Goal: Information Seeking & Learning: Learn about a topic

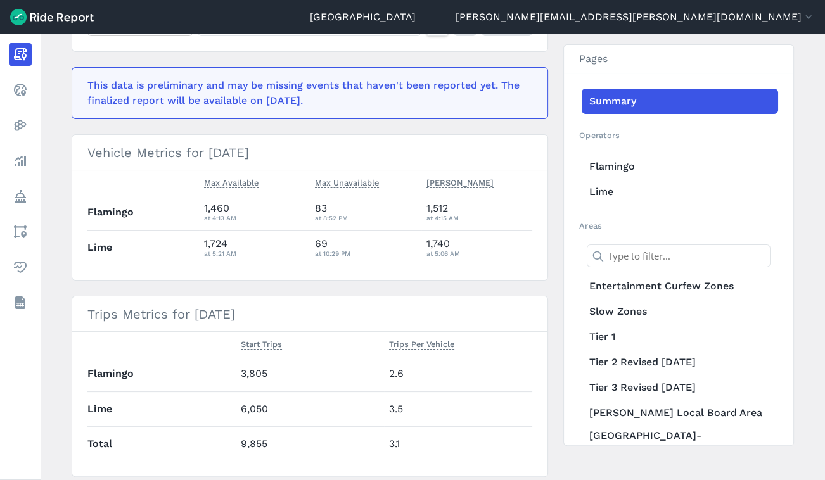
scroll to position [228, 0]
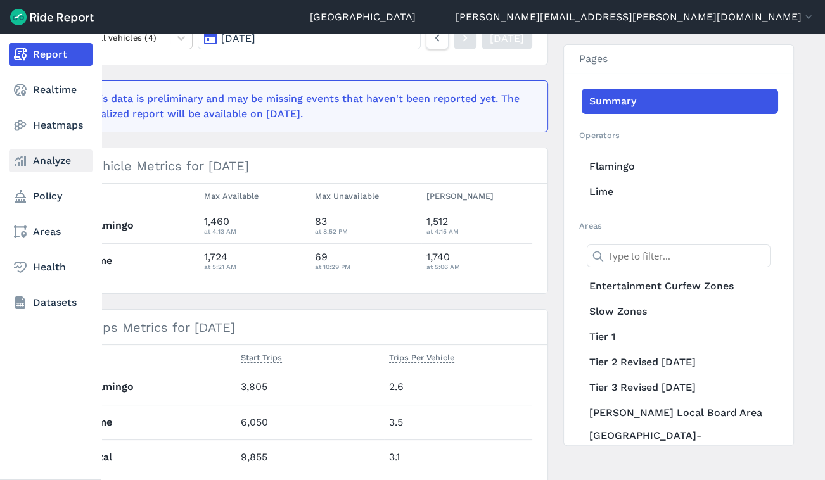
click at [54, 161] on link "Analyze" at bounding box center [51, 161] width 84 height 23
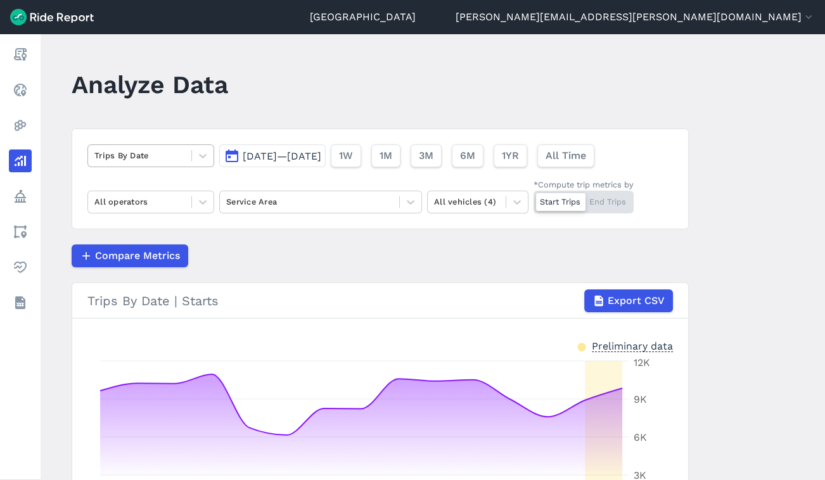
click at [166, 160] on div at bounding box center [139, 155] width 91 height 15
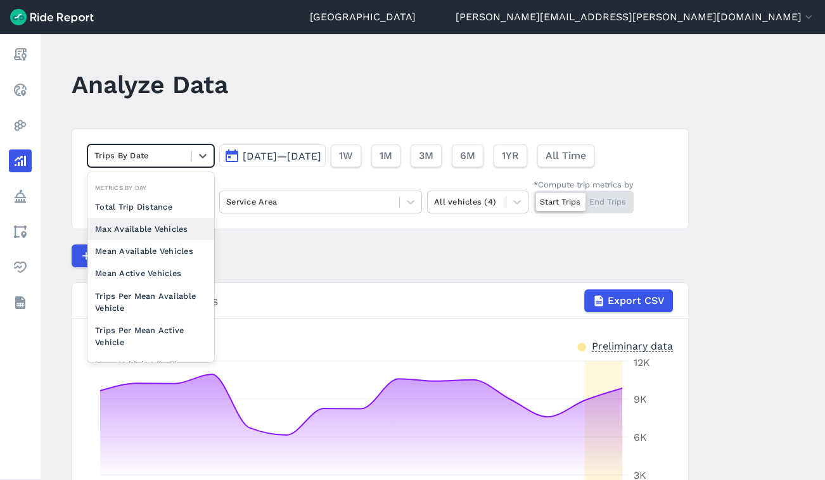
scroll to position [89, 0]
click at [174, 224] on div "Max Available Vehicles" at bounding box center [150, 228] width 127 height 22
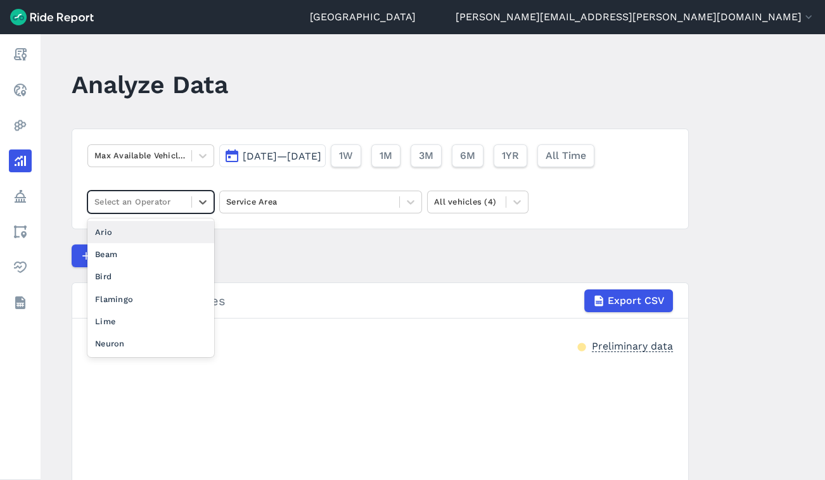
click at [186, 193] on div "Select an Operator" at bounding box center [139, 202] width 103 height 20
click at [107, 316] on div "Lime" at bounding box center [150, 321] width 127 height 22
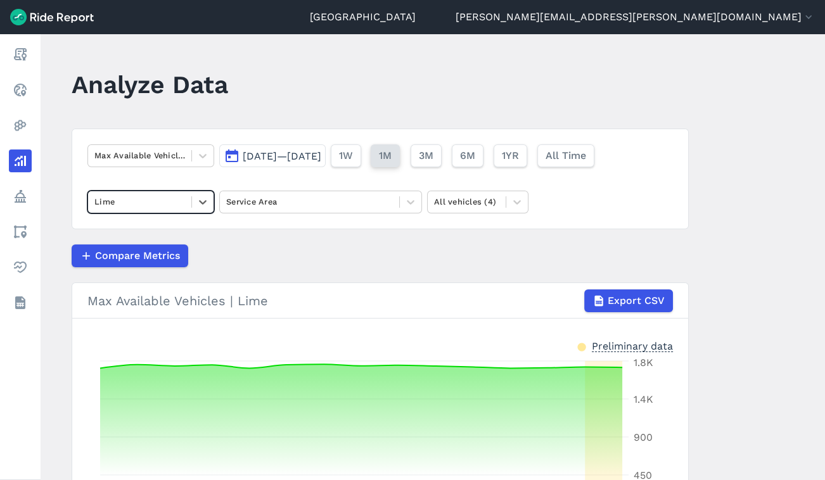
click at [400, 165] on button "1M" at bounding box center [385, 155] width 29 height 23
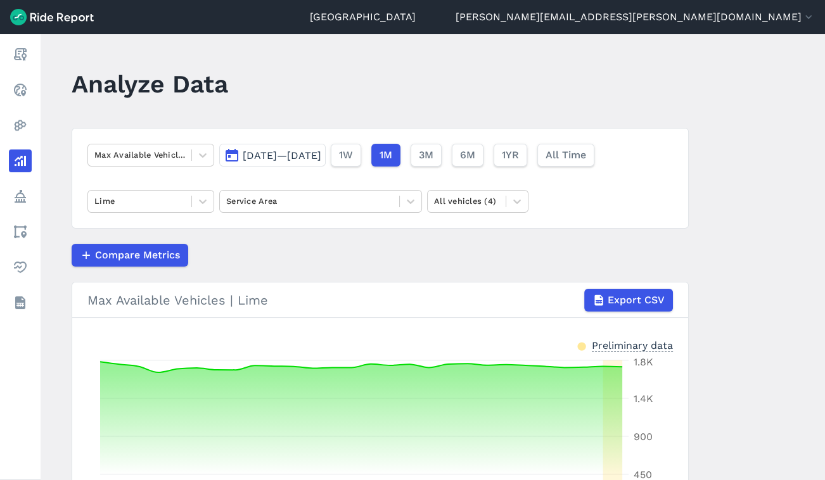
scroll to position [161, 0]
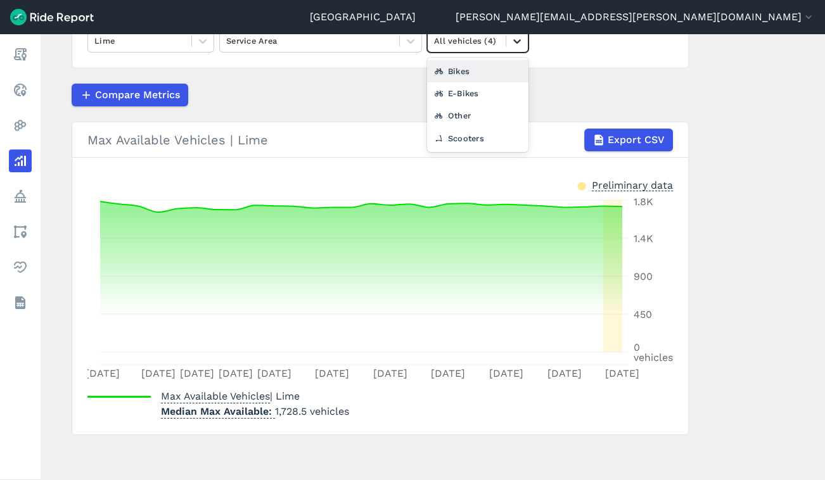
click at [519, 41] on icon at bounding box center [517, 41] width 13 height 13
click at [412, 39] on icon at bounding box center [410, 41] width 13 height 13
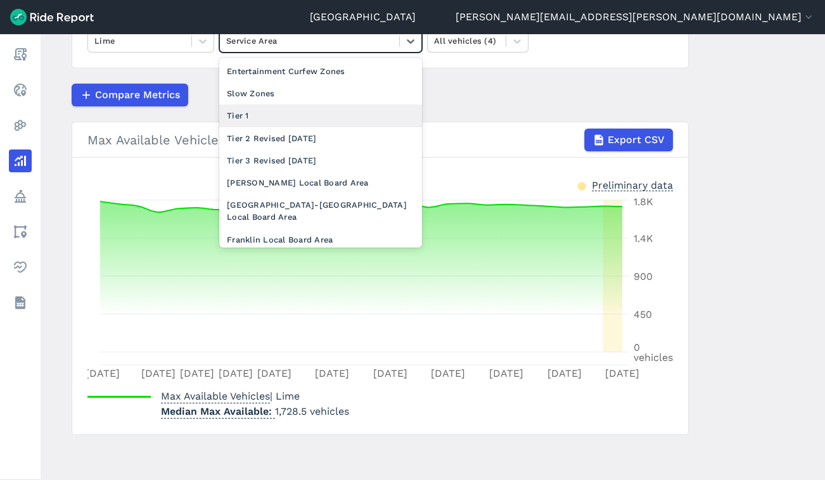
click at [298, 118] on div "Tier 1" at bounding box center [320, 116] width 203 height 22
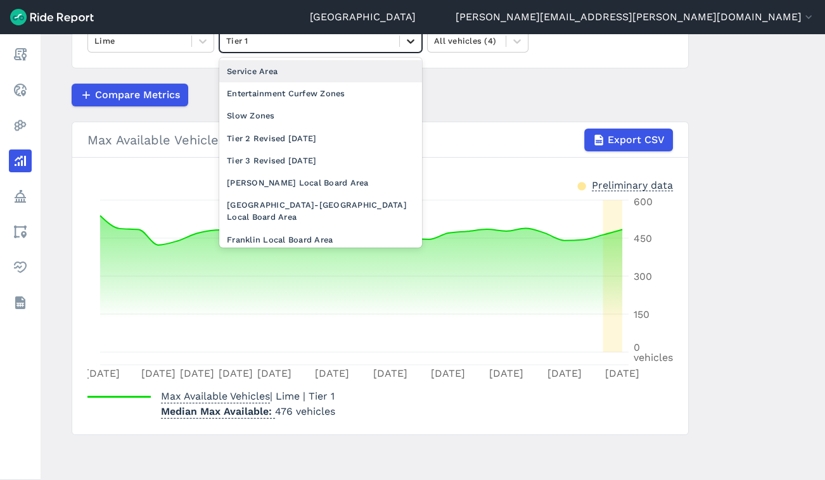
click at [407, 44] on icon at bounding box center [410, 41] width 13 height 13
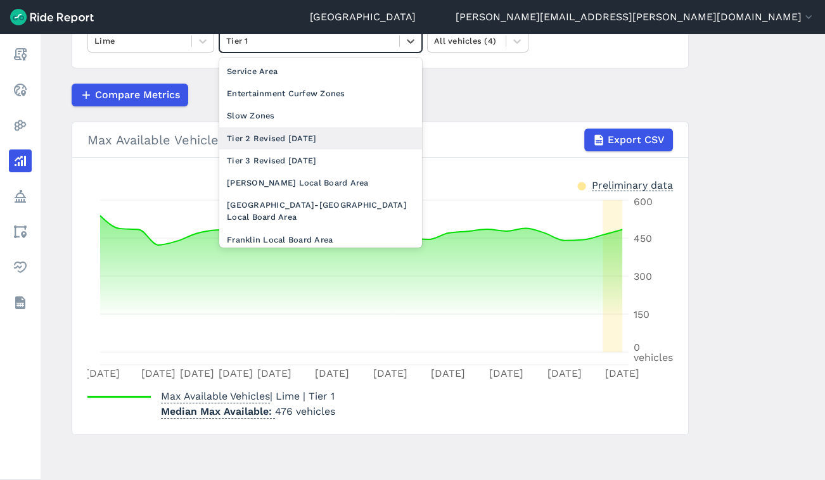
click at [325, 139] on div "Tier 2 Revised [DATE]" at bounding box center [320, 138] width 203 height 22
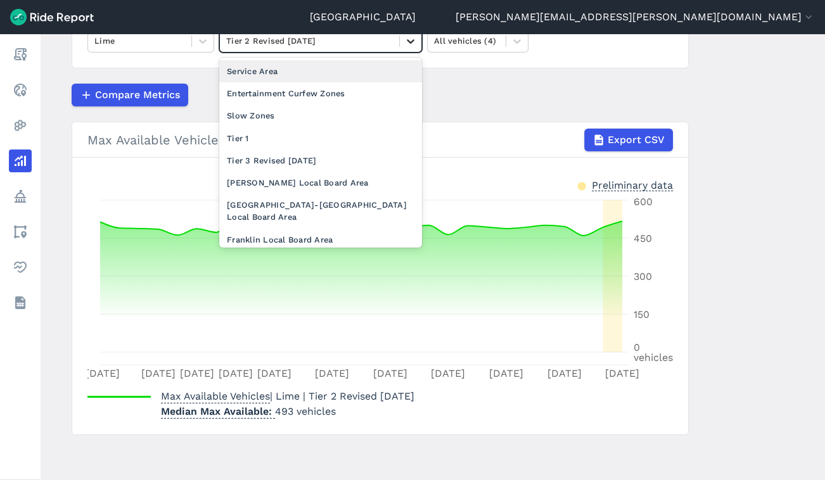
click at [412, 44] on icon at bounding box center [410, 41] width 13 height 13
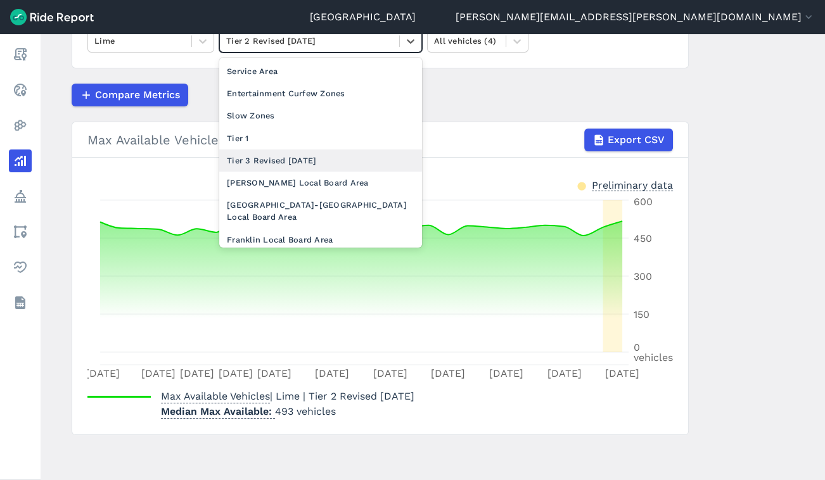
click at [348, 163] on div "Tier 3 Revised [DATE]" at bounding box center [320, 161] width 203 height 22
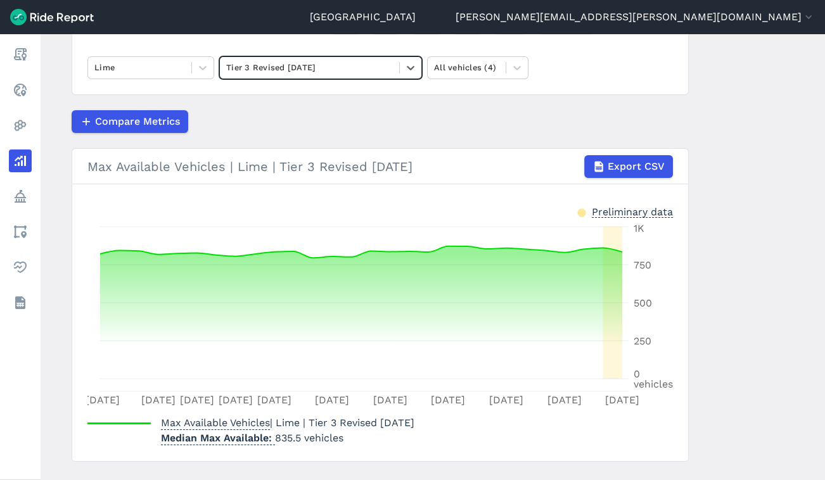
scroll to position [134, 0]
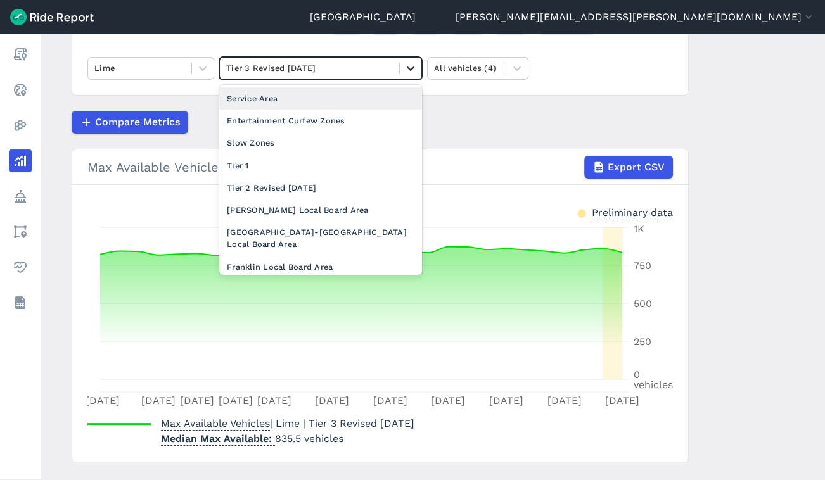
click at [400, 62] on div at bounding box center [411, 69] width 22 height 22
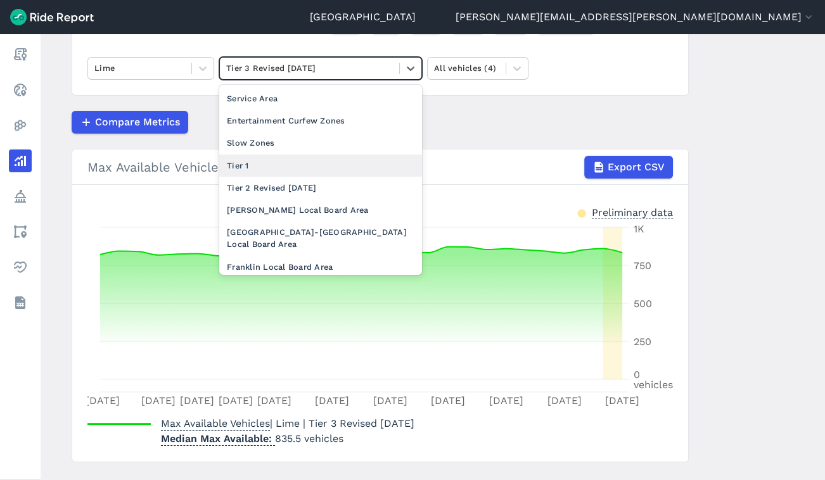
click at [323, 164] on div "Tier 1" at bounding box center [320, 166] width 203 height 22
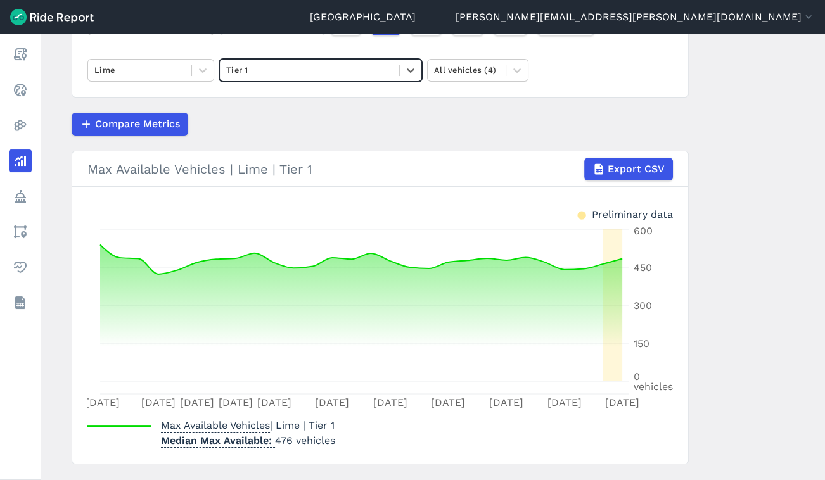
scroll to position [131, 0]
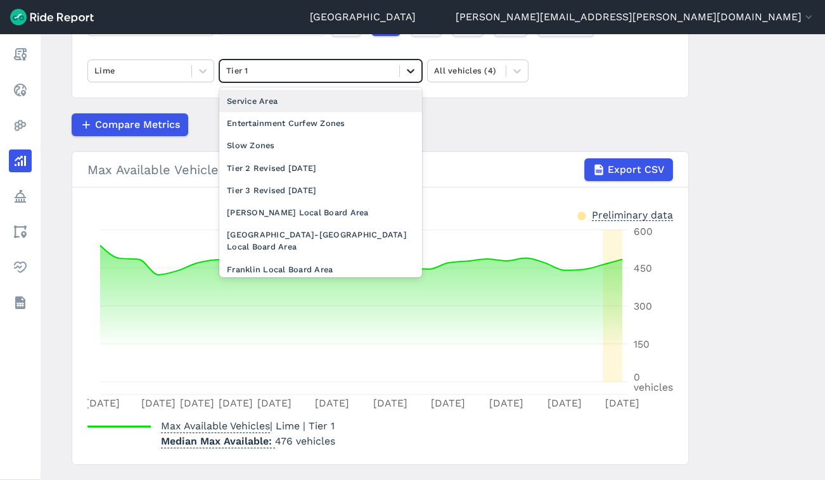
click at [412, 63] on div at bounding box center [411, 71] width 22 height 22
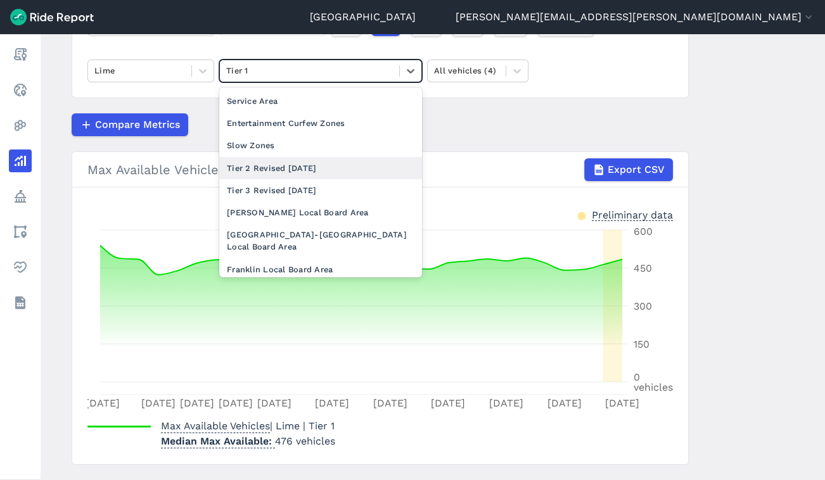
click at [319, 165] on div "Tier 2 Revised [DATE]" at bounding box center [320, 168] width 203 height 22
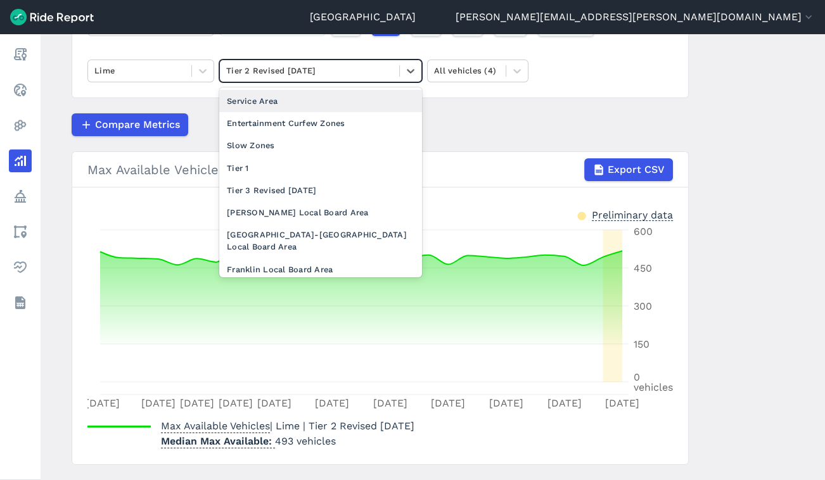
click at [370, 69] on div at bounding box center [309, 70] width 167 height 15
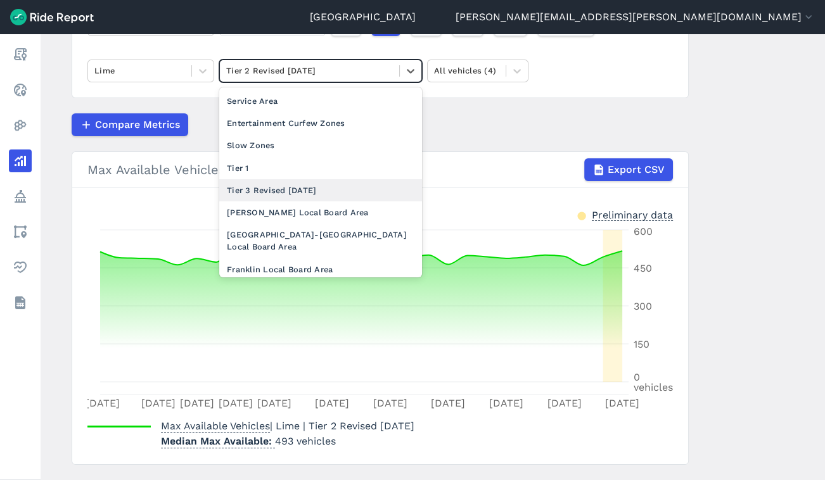
click at [295, 186] on div "Tier 3 Revised [DATE]" at bounding box center [320, 190] width 203 height 22
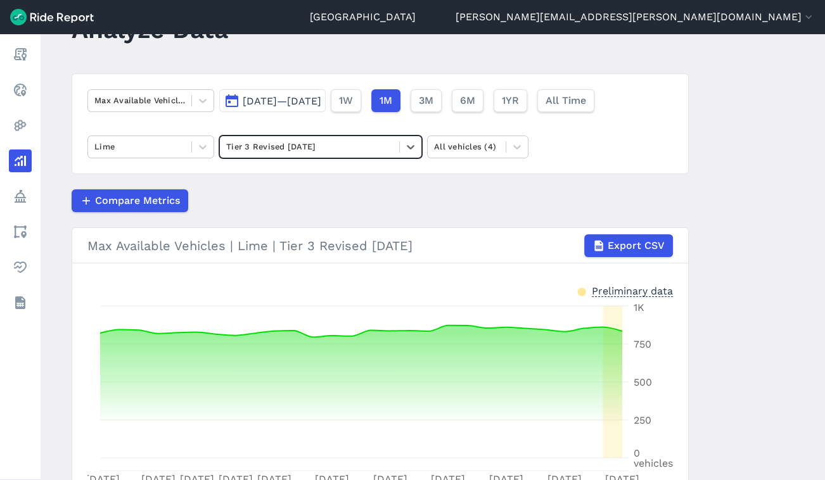
scroll to position [54, 0]
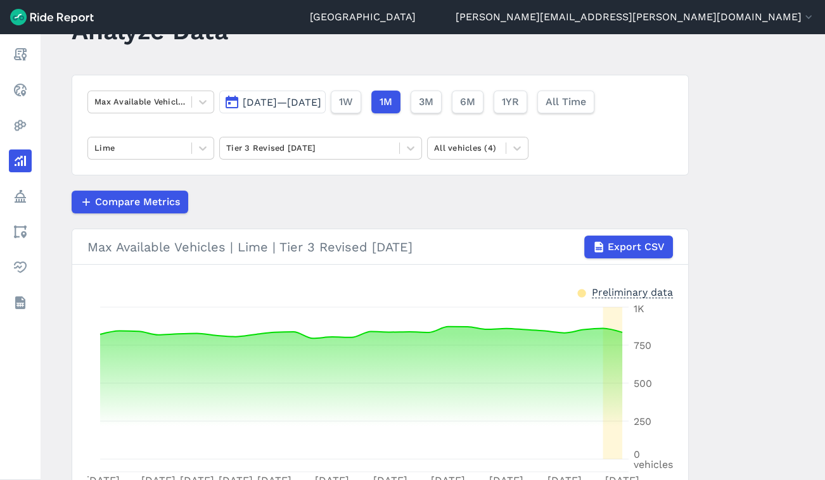
click at [310, 103] on span "[DATE]—[DATE]" at bounding box center [282, 102] width 79 height 12
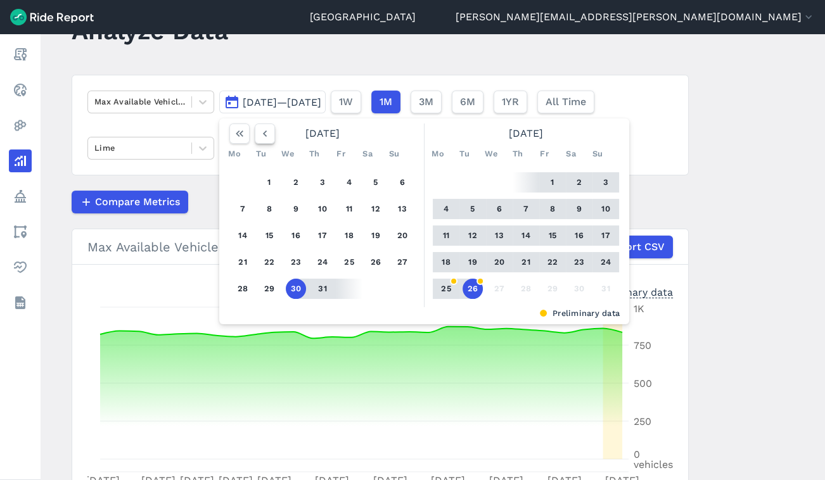
click at [261, 137] on icon "button" at bounding box center [264, 133] width 13 height 13
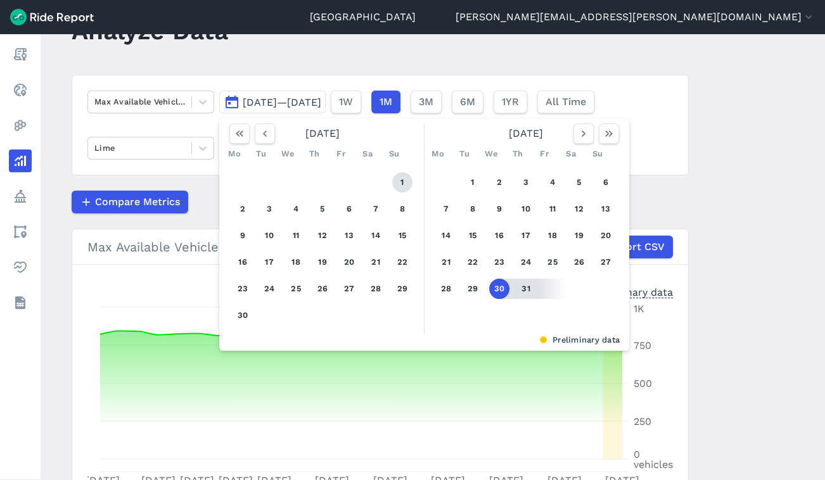
click at [402, 181] on button "1" at bounding box center [402, 182] width 20 height 20
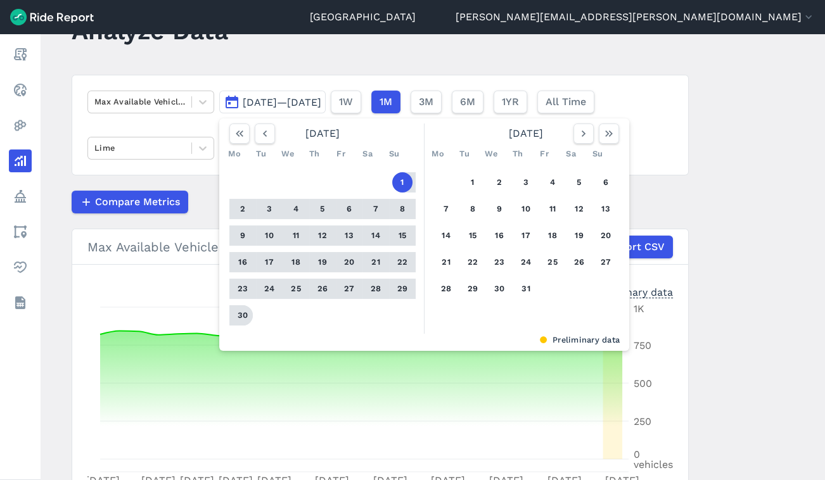
click at [239, 314] on button "30" at bounding box center [243, 315] width 20 height 20
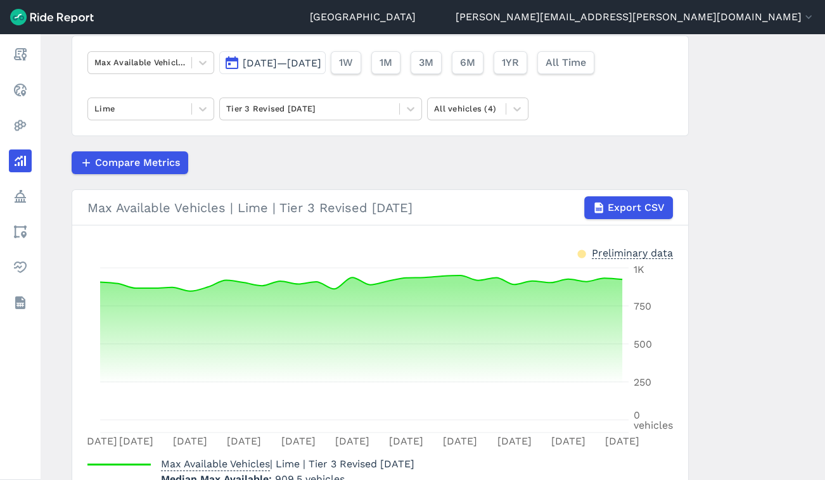
scroll to position [93, 0]
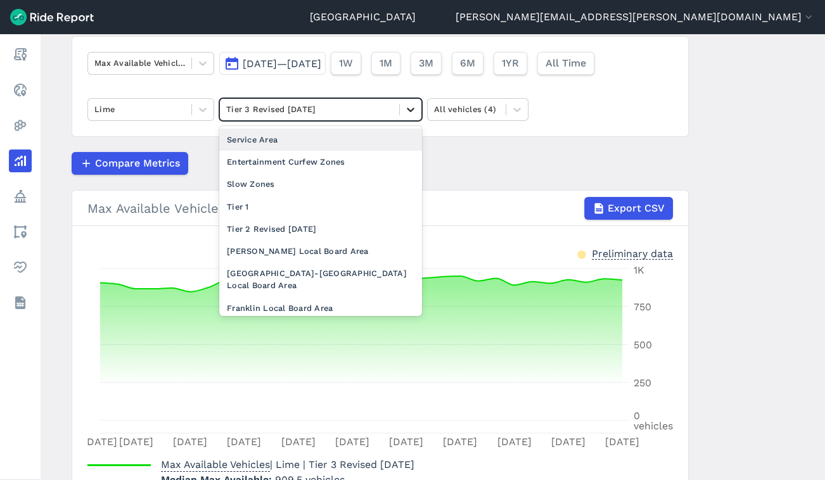
click at [404, 112] on icon at bounding box center [410, 109] width 13 height 13
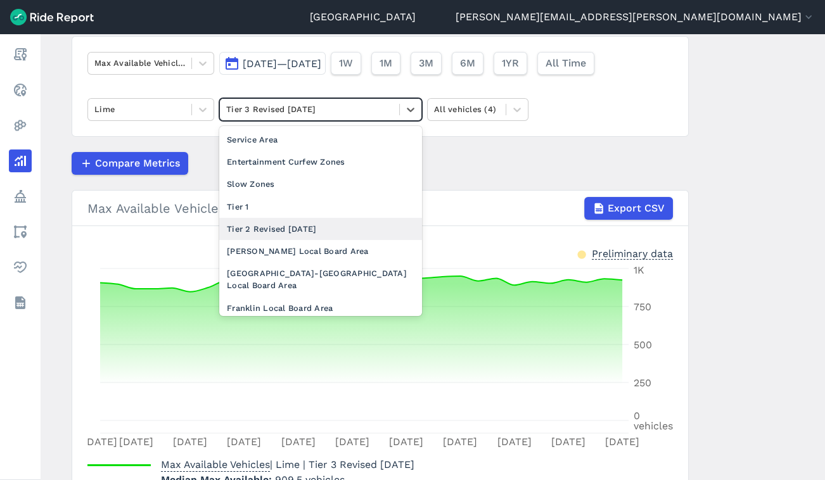
click at [311, 234] on div "Tier 2 Revised [DATE]" at bounding box center [320, 229] width 203 height 22
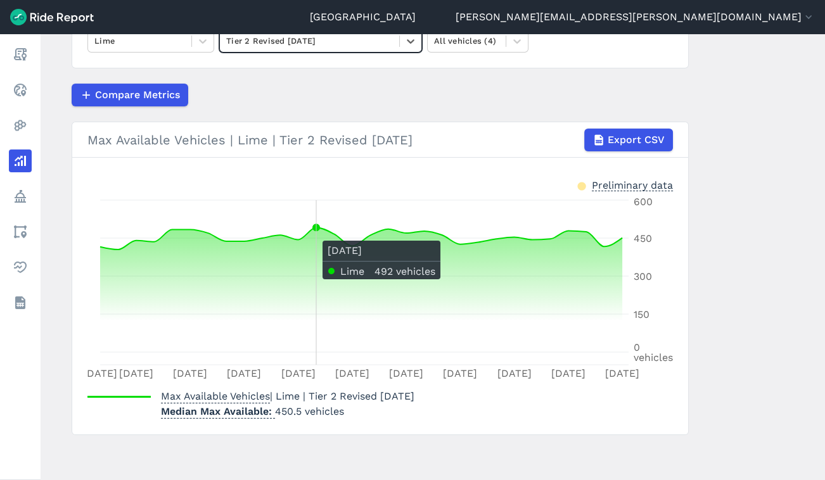
scroll to position [110, 0]
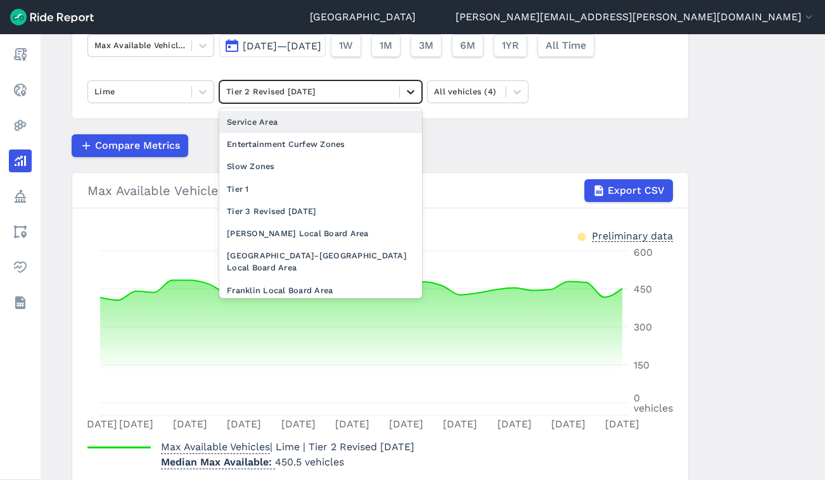
click at [407, 94] on icon at bounding box center [410, 92] width 13 height 13
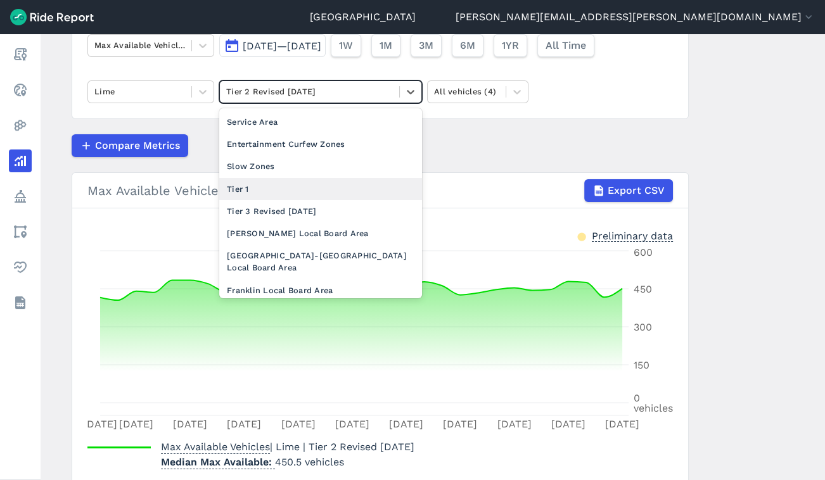
click at [344, 181] on div "Tier 1" at bounding box center [320, 189] width 203 height 22
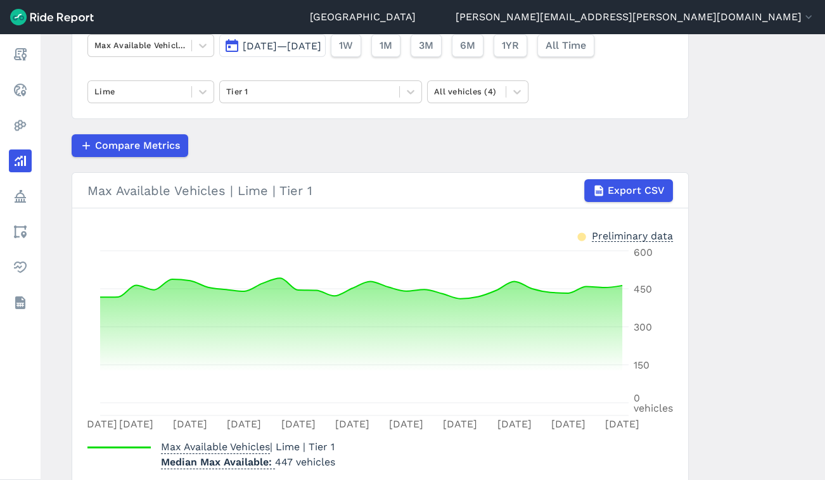
click at [428, 163] on article "Max Available Vehicles [DATE]—[DATE] 1W 1M 3M 6M 1YR All Time Lime Tier 1 All v…" at bounding box center [380, 252] width 617 height 468
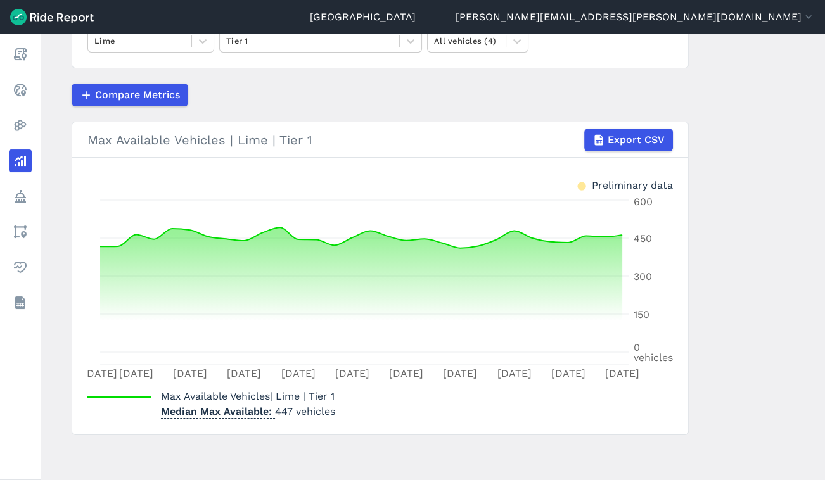
scroll to position [65, 0]
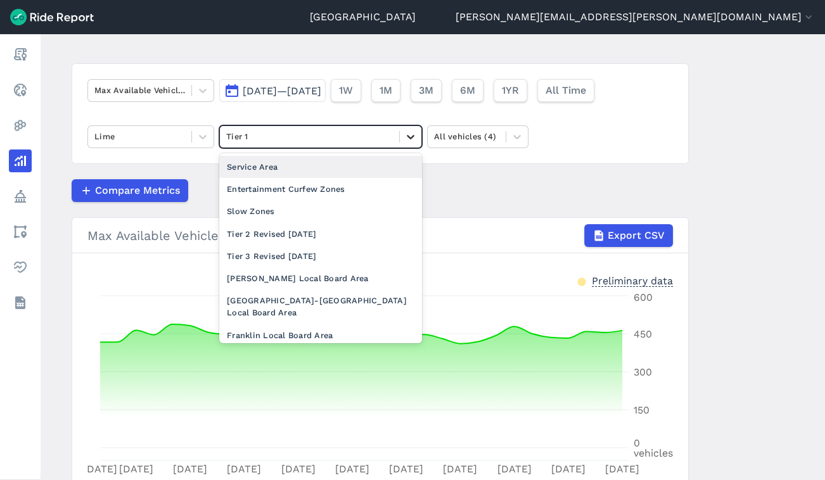
click at [411, 134] on icon at bounding box center [410, 137] width 13 height 13
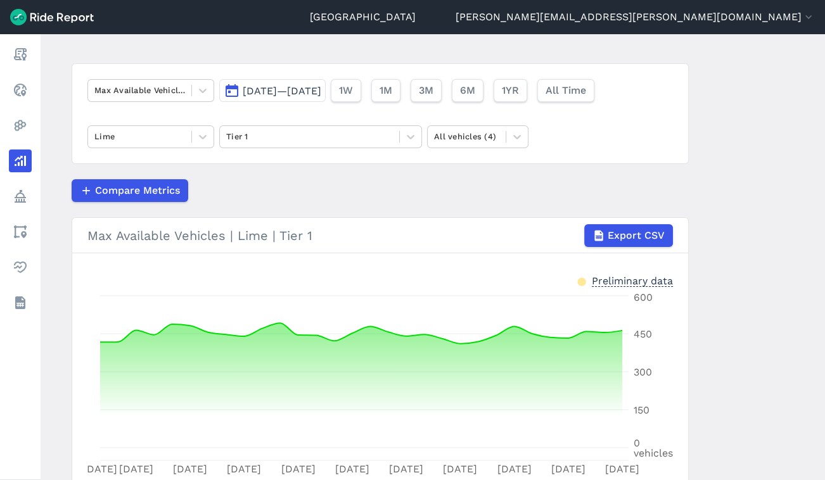
click at [293, 90] on span "[DATE]—[DATE]" at bounding box center [282, 91] width 79 height 12
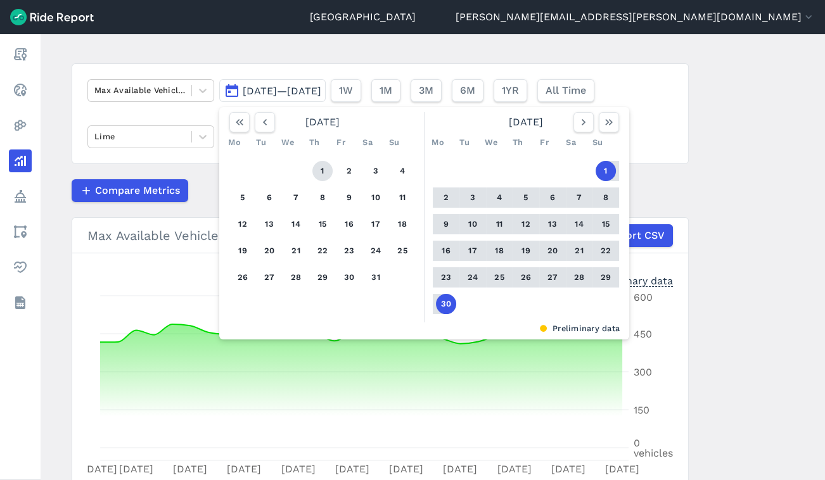
click at [320, 167] on button "1" at bounding box center [322, 171] width 20 height 20
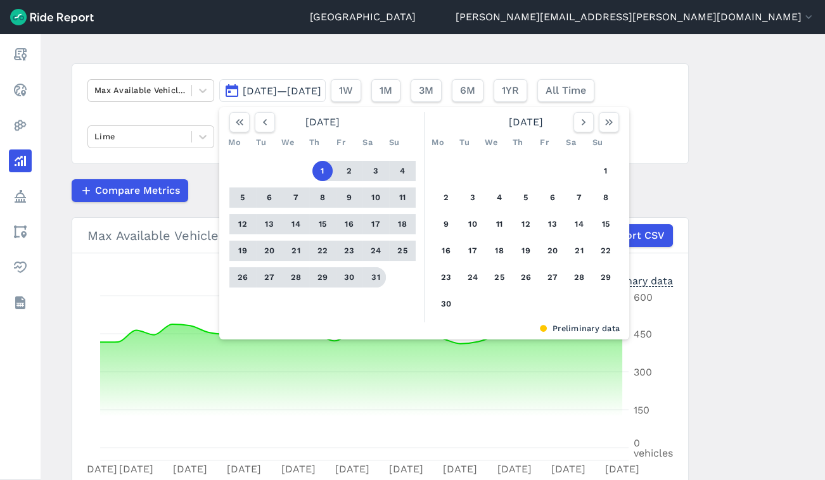
click at [378, 276] on button "31" at bounding box center [376, 277] width 20 height 20
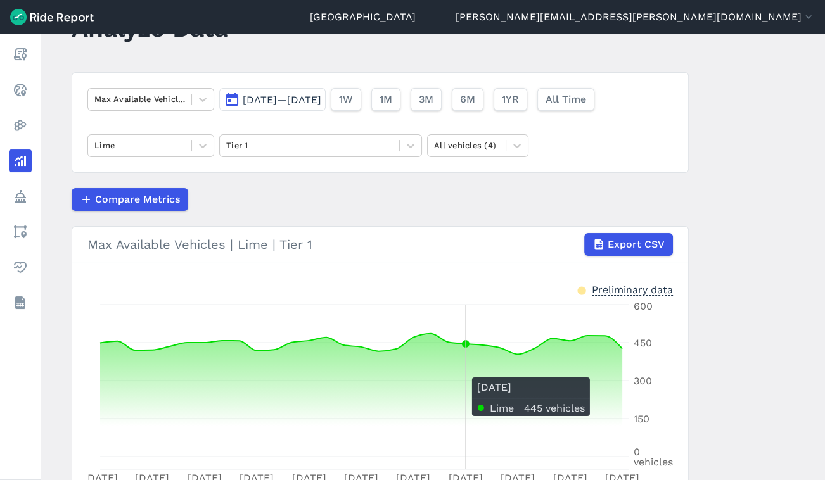
scroll to position [51, 0]
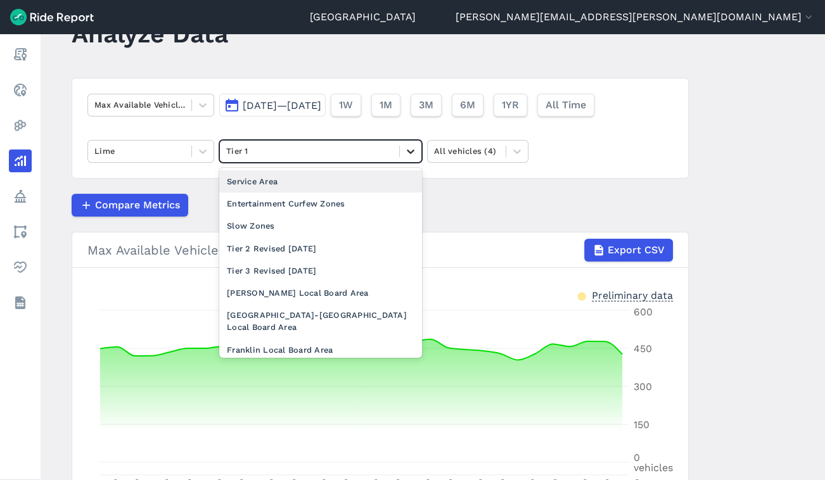
click at [400, 150] on div at bounding box center [411, 152] width 22 height 22
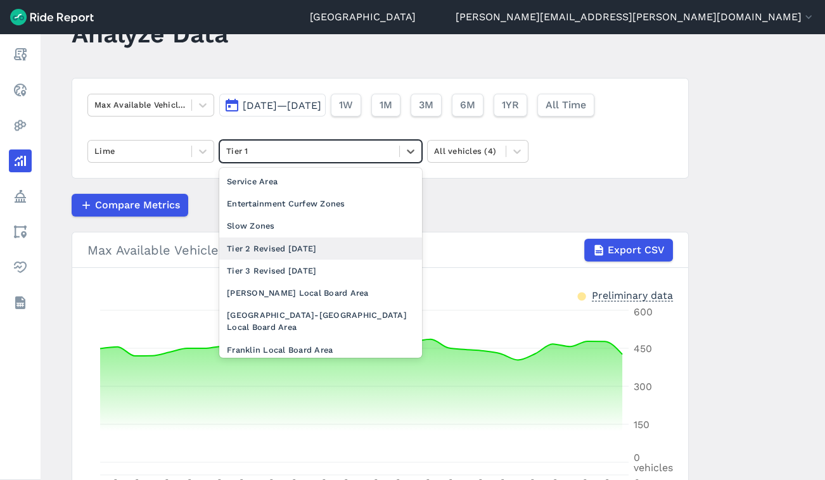
click at [333, 247] on div "Tier 2 Revised [DATE]" at bounding box center [320, 249] width 203 height 22
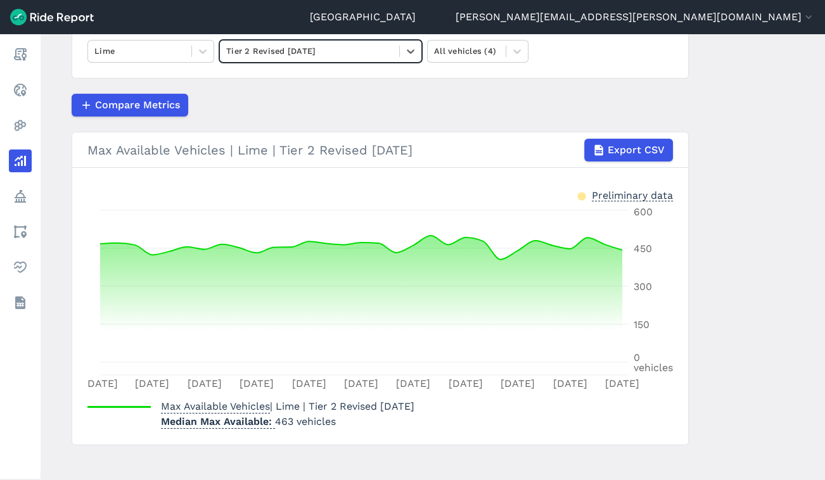
scroll to position [67, 0]
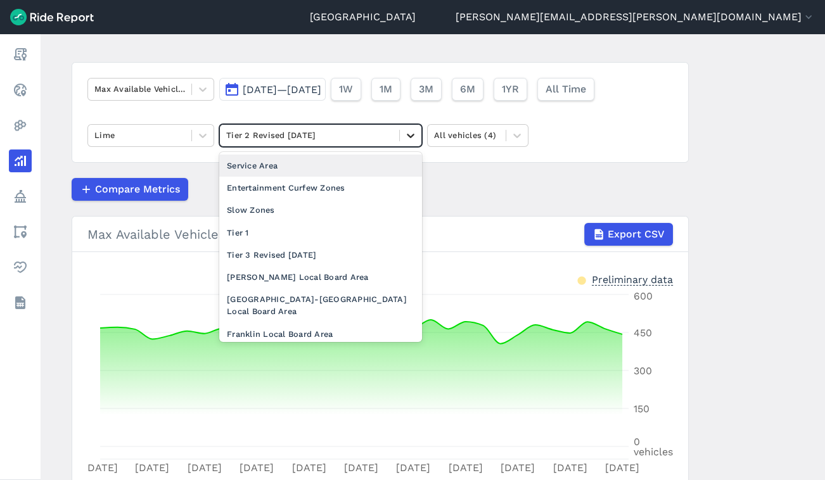
click at [405, 127] on div at bounding box center [411, 136] width 22 height 22
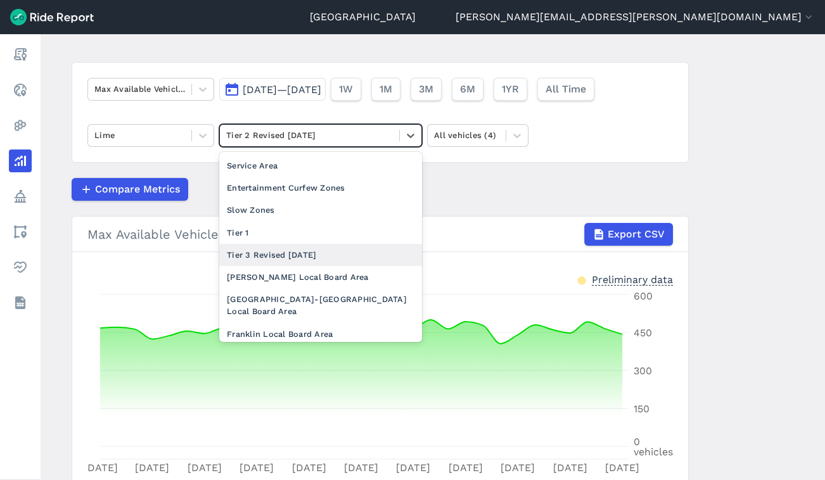
click at [345, 253] on div "Tier 3 Revised [DATE]" at bounding box center [320, 255] width 203 height 22
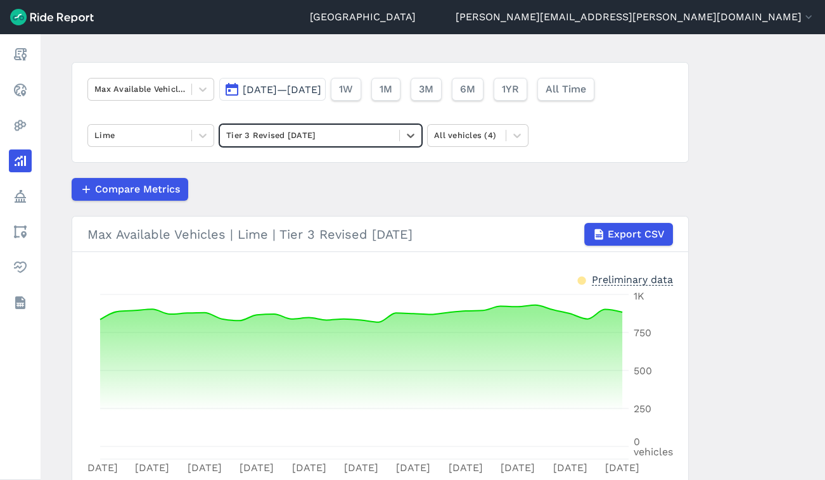
scroll to position [161, 0]
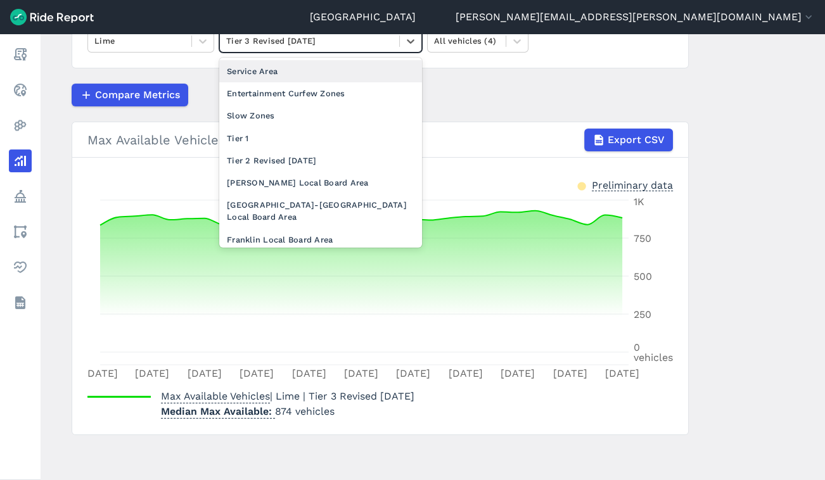
click at [362, 41] on div at bounding box center [309, 41] width 167 height 15
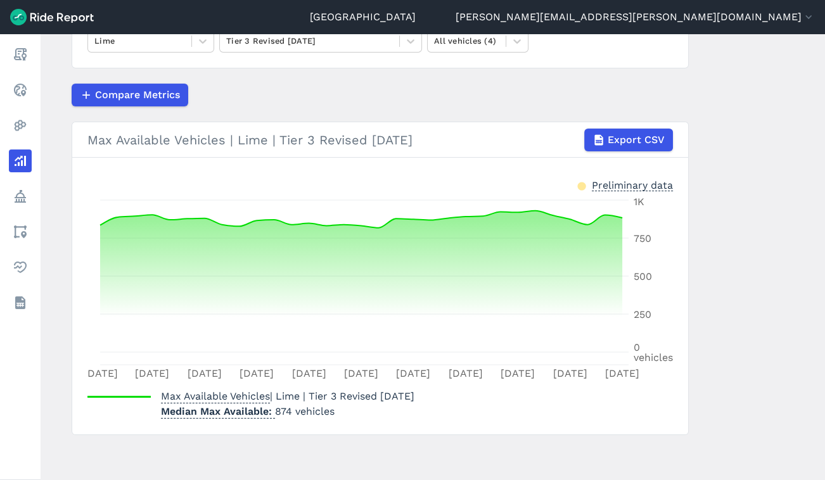
click at [467, 136] on div "Max Available Vehicles | Lime | Tier 3 Revised [DATE] Export CSV" at bounding box center [379, 140] width 585 height 23
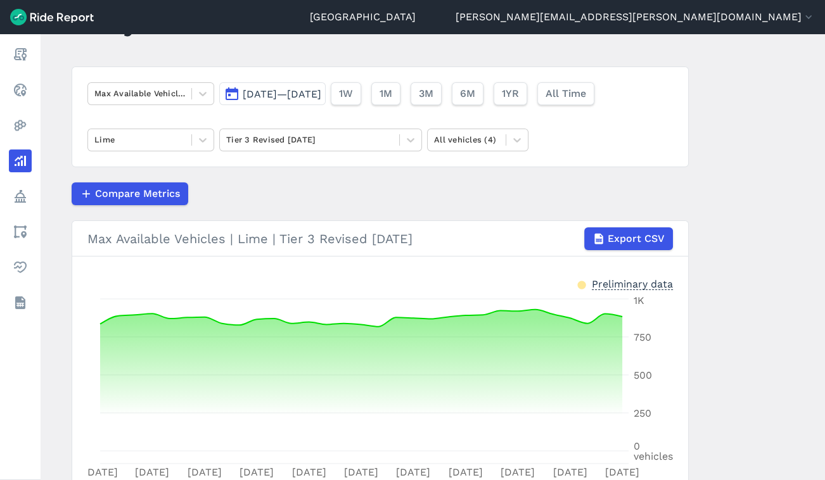
scroll to position [48, 0]
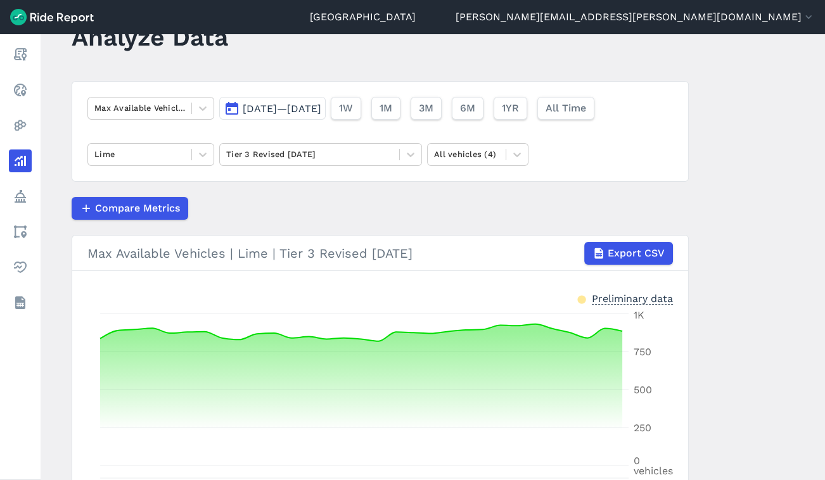
click at [326, 99] on button "[DATE]—[DATE]" at bounding box center [272, 108] width 106 height 23
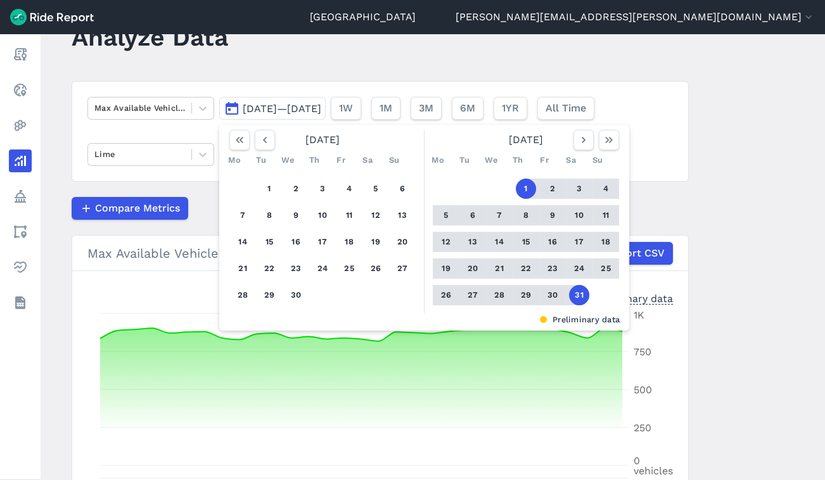
click at [321, 105] on span "[DATE]—[DATE]" at bounding box center [282, 109] width 79 height 12
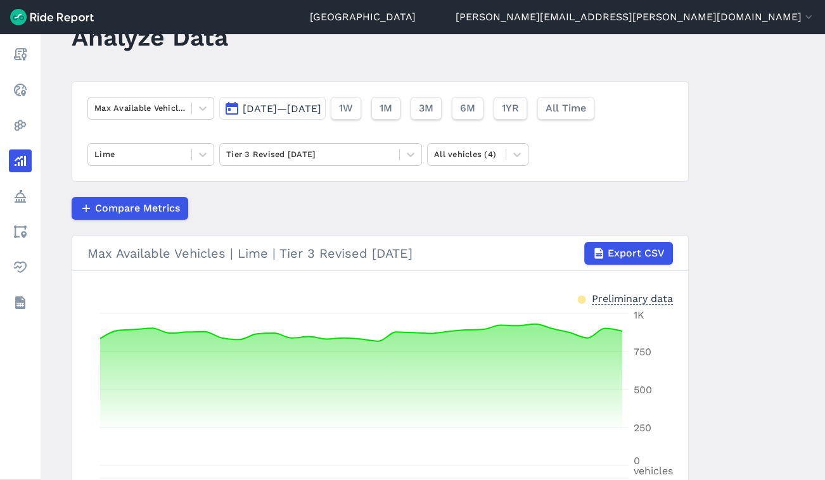
click at [321, 114] on span "[DATE]—[DATE]" at bounding box center [282, 109] width 79 height 12
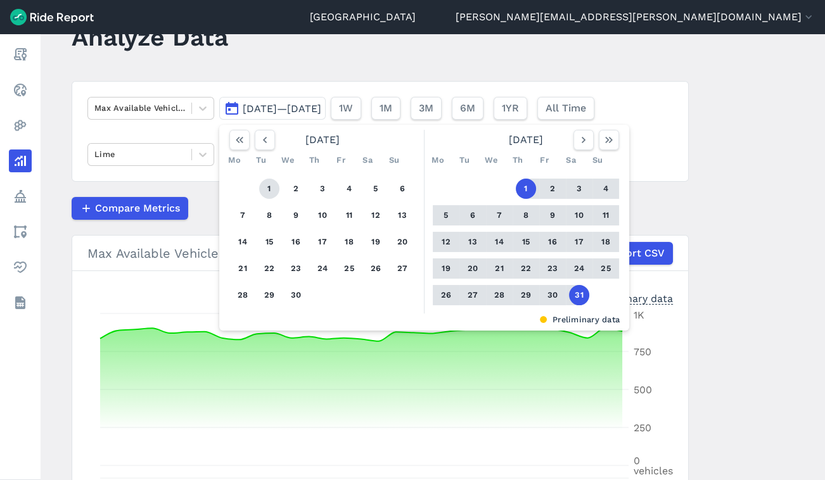
click at [264, 188] on button "1" at bounding box center [269, 189] width 20 height 20
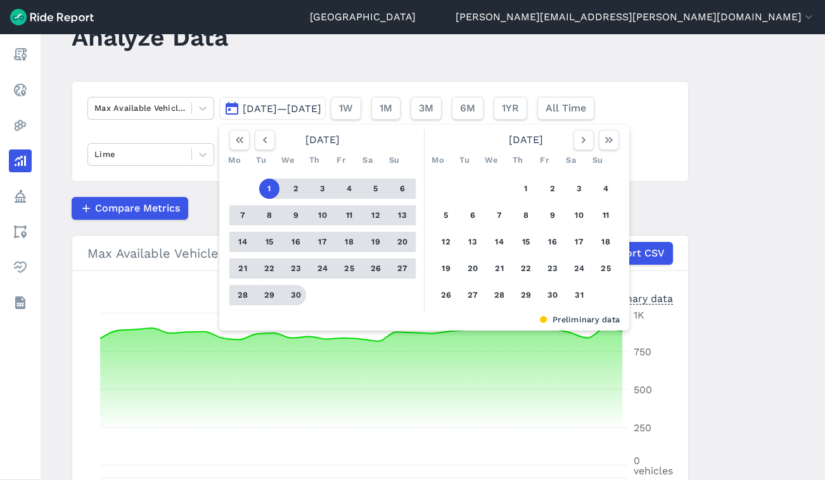
click at [297, 291] on button "30" at bounding box center [296, 295] width 20 height 20
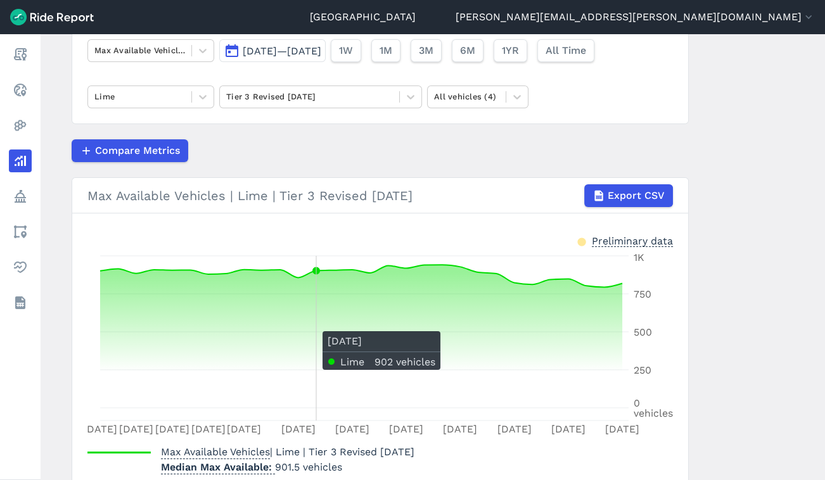
scroll to position [105, 0]
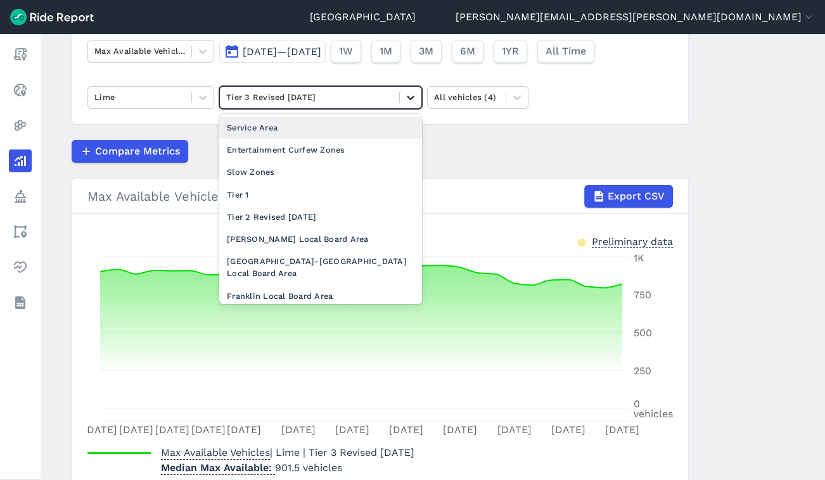
click at [404, 101] on icon at bounding box center [410, 97] width 13 height 13
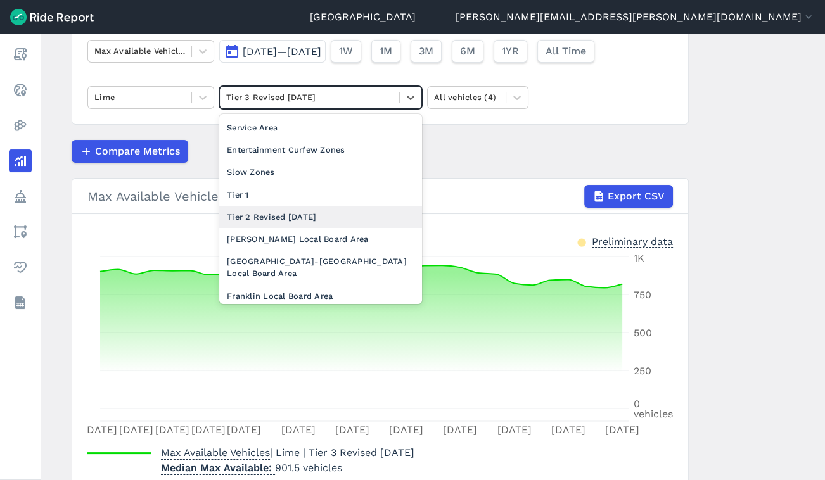
click at [323, 224] on div "Tier 2 Revised [DATE]" at bounding box center [320, 217] width 203 height 22
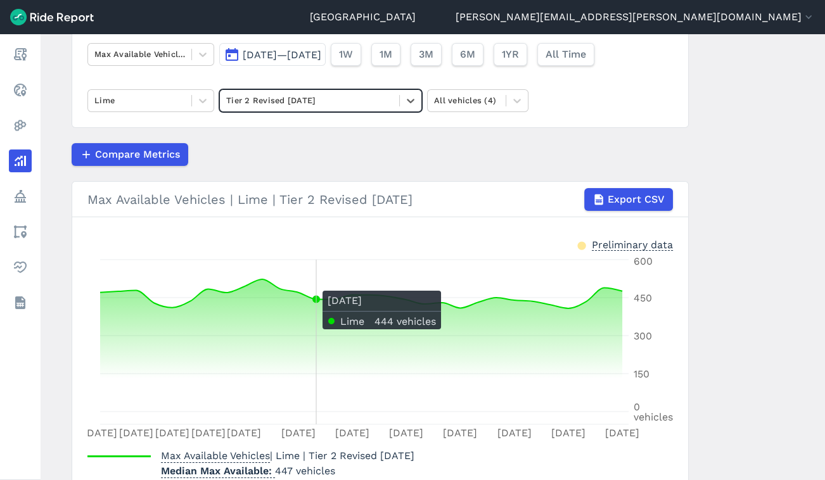
scroll to position [101, 0]
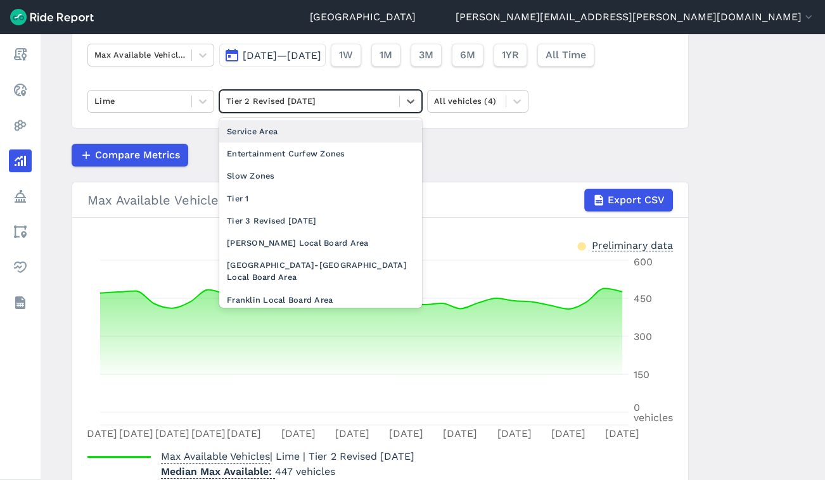
click at [385, 105] on div at bounding box center [309, 101] width 167 height 15
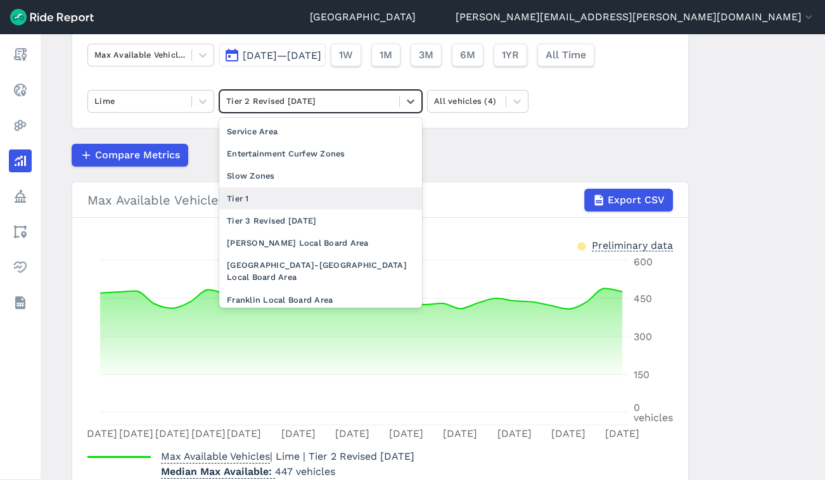
click at [332, 189] on div "Tier 1" at bounding box center [320, 199] width 203 height 22
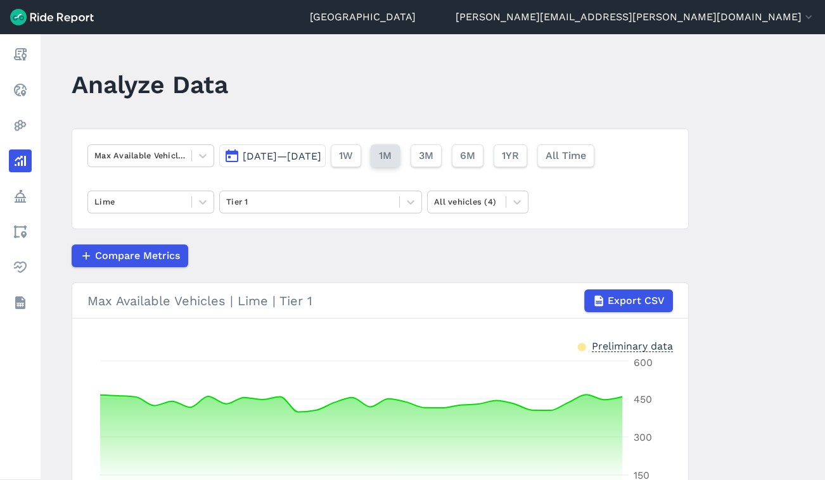
drag, startPoint x: 432, startPoint y: 153, endPoint x: 422, endPoint y: 153, distance: 10.2
click at [400, 153] on button "1M" at bounding box center [385, 155] width 29 height 23
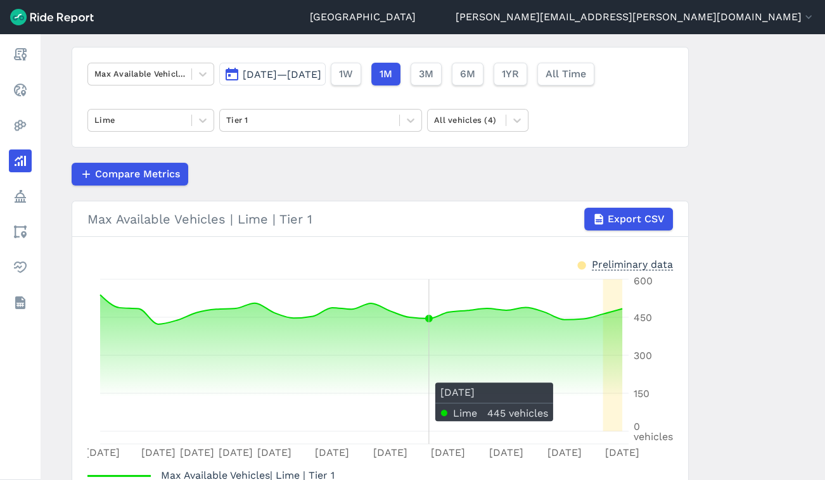
scroll to position [81, 0]
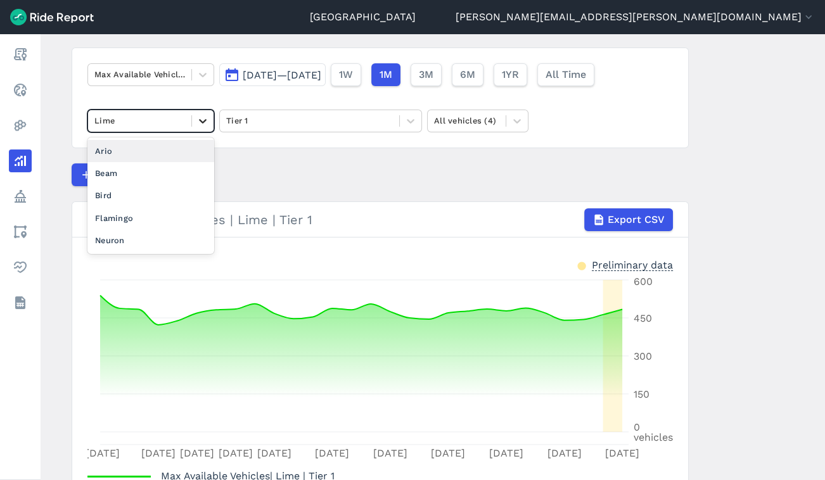
click at [200, 118] on icon at bounding box center [202, 121] width 13 height 13
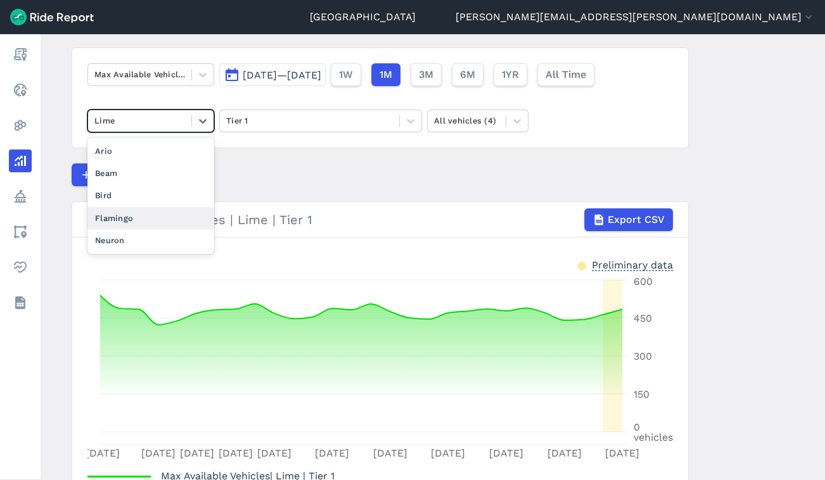
click at [135, 220] on div "Flamingo" at bounding box center [150, 218] width 127 height 22
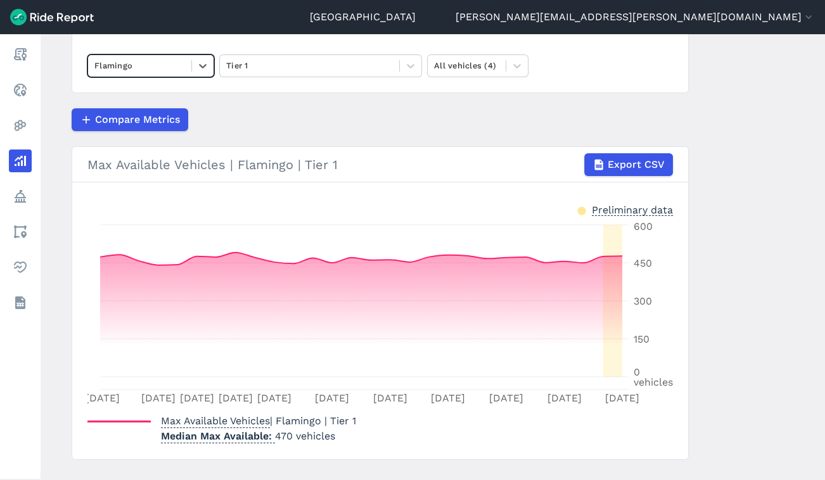
scroll to position [136, 0]
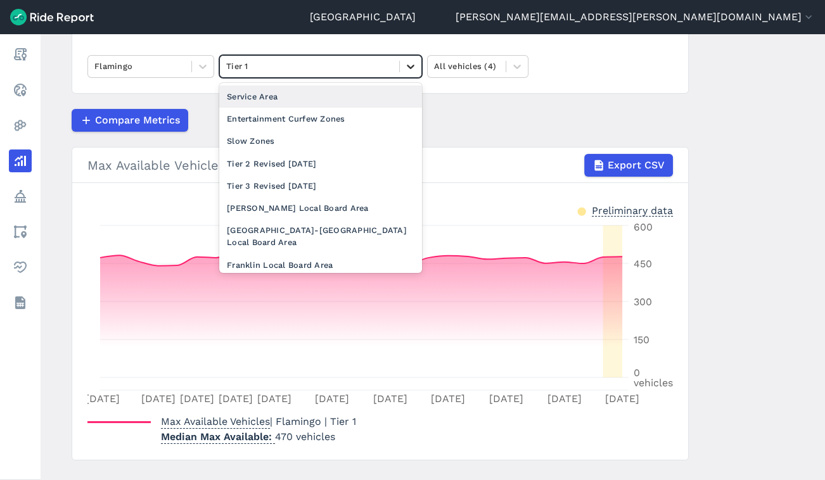
click at [412, 67] on icon at bounding box center [410, 66] width 13 height 13
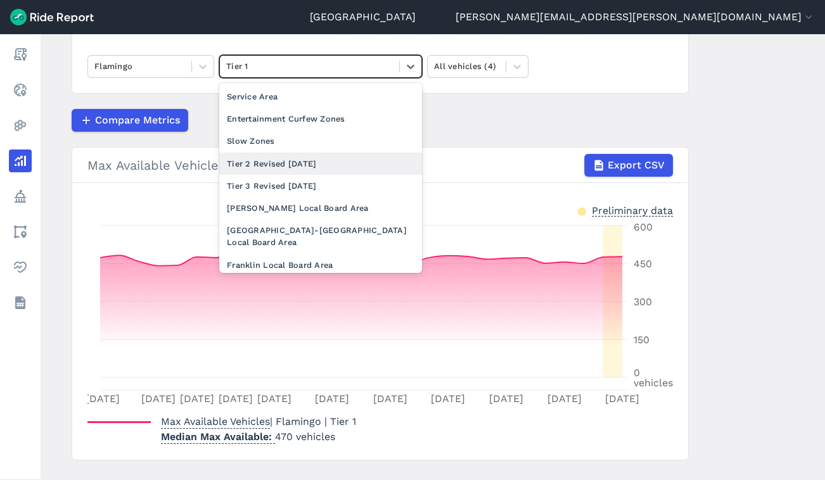
click at [339, 156] on div "Tier 2 Revised [DATE]" at bounding box center [320, 164] width 203 height 22
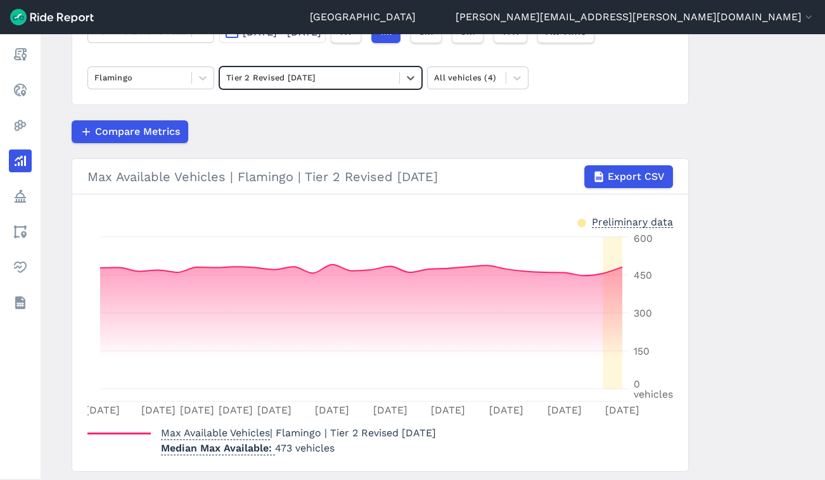
scroll to position [125, 0]
click at [409, 69] on div at bounding box center [411, 78] width 22 height 22
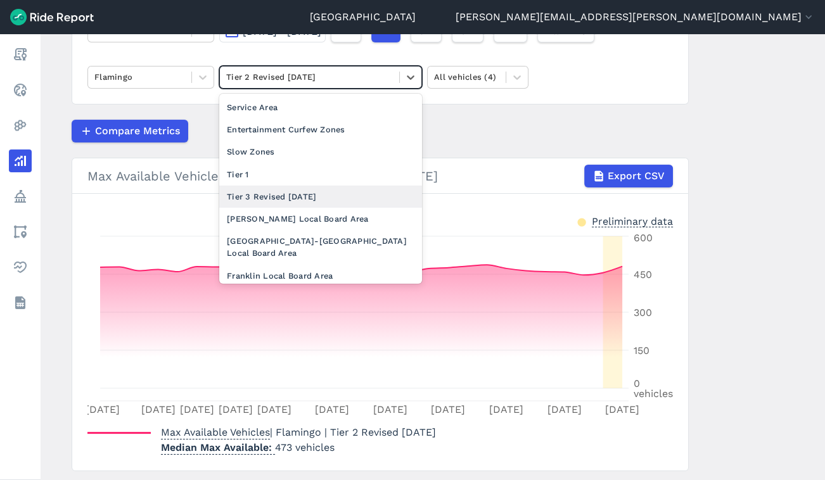
click at [310, 197] on div "Tier 3 Revised [DATE]" at bounding box center [320, 197] width 203 height 22
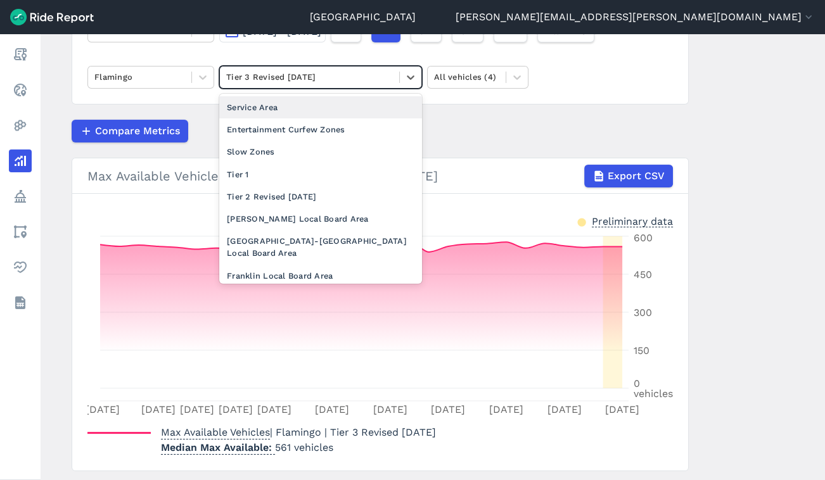
click at [393, 80] on div "Tier 3 Revised [DATE]" at bounding box center [309, 77] width 179 height 20
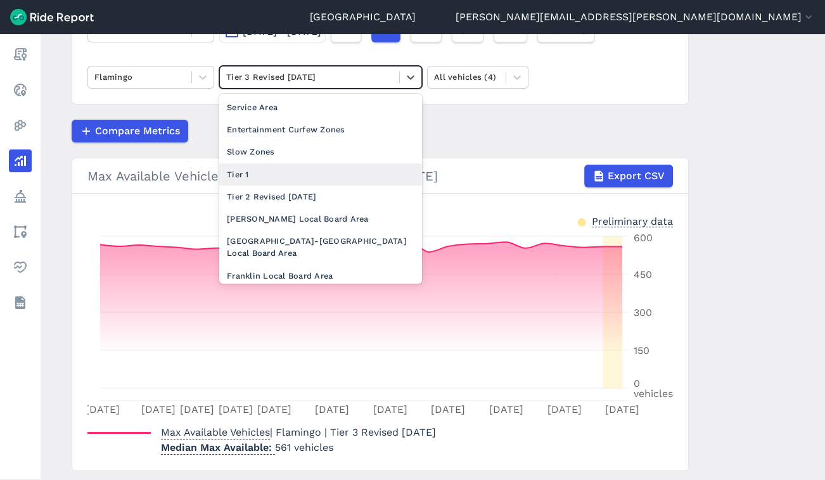
click at [314, 165] on div "Tier 1" at bounding box center [320, 174] width 203 height 22
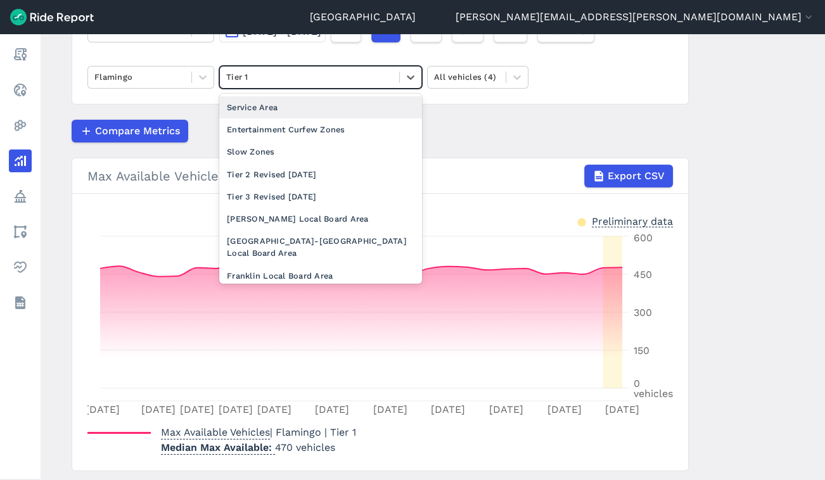
click at [390, 72] on div at bounding box center [309, 77] width 167 height 15
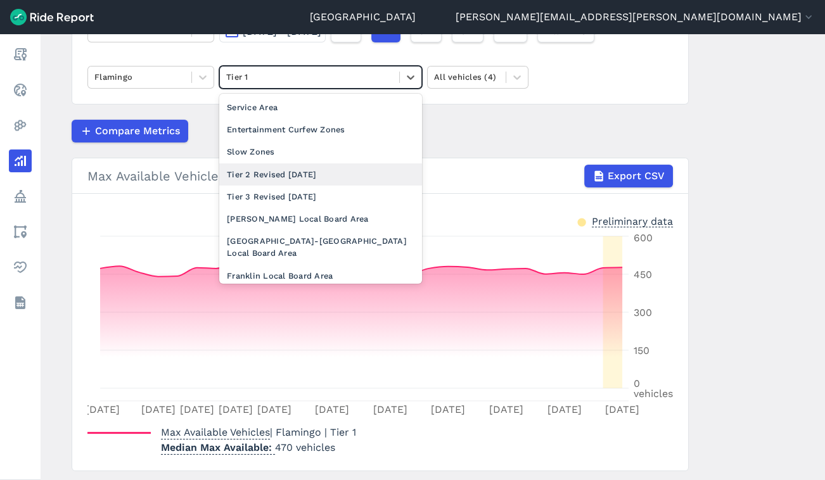
click at [334, 172] on div "Tier 2 Revised [DATE]" at bounding box center [320, 174] width 203 height 22
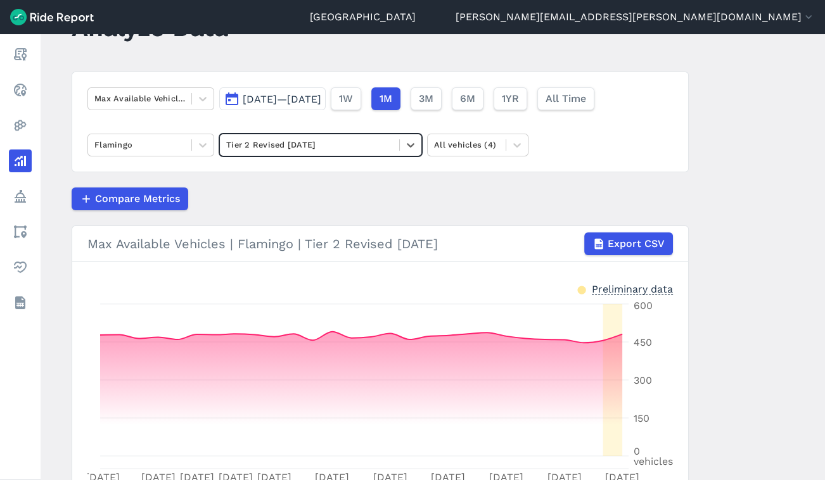
scroll to position [54, 0]
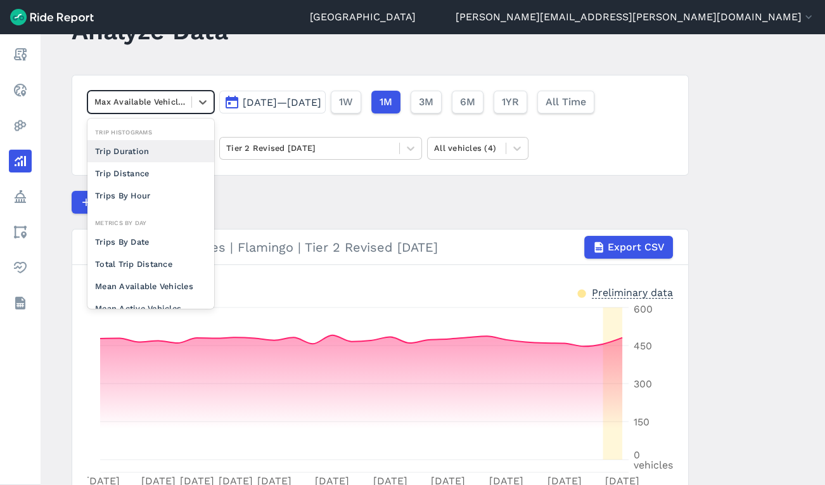
drag, startPoint x: 196, startPoint y: 112, endPoint x: 280, endPoint y: 81, distance: 89.2
click at [196, 103] on div "Max Available Vehicles" at bounding box center [150, 102] width 127 height 23
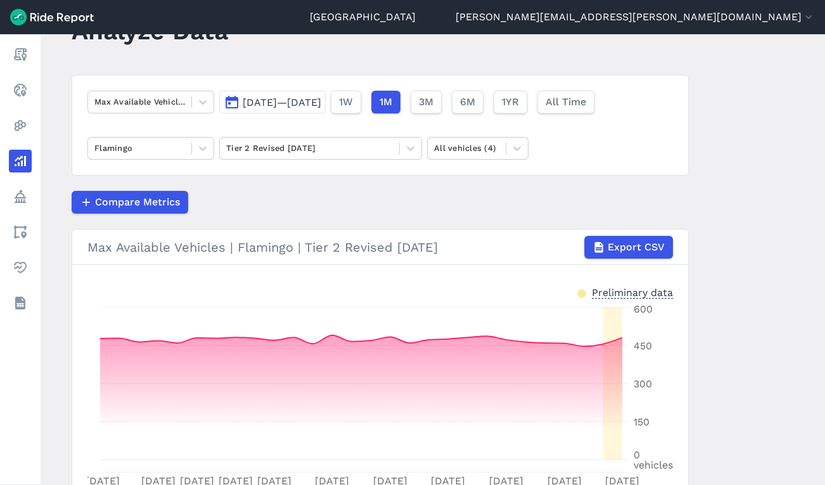
click at [271, 99] on span "[DATE]—[DATE]" at bounding box center [282, 102] width 79 height 12
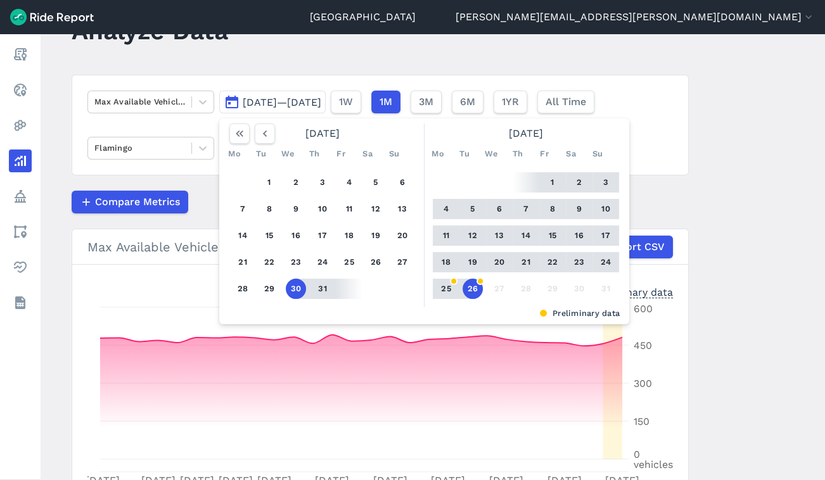
click at [273, 177] on button "1" at bounding box center [269, 182] width 20 height 20
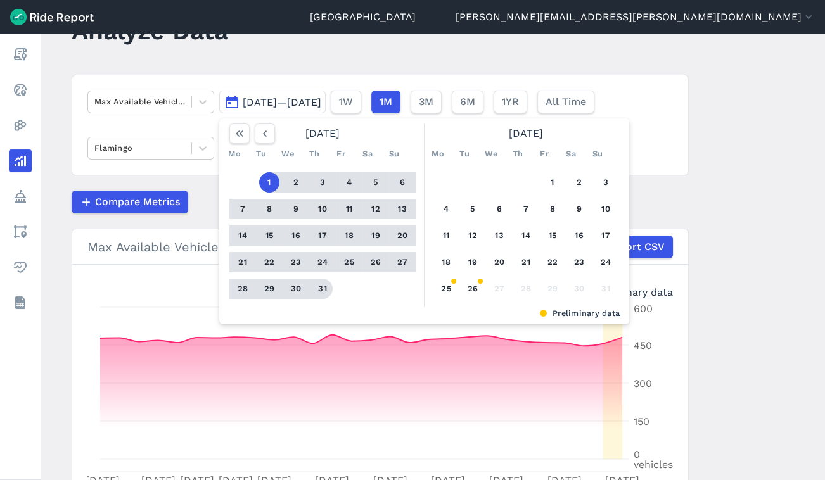
click at [319, 295] on button "31" at bounding box center [322, 289] width 20 height 20
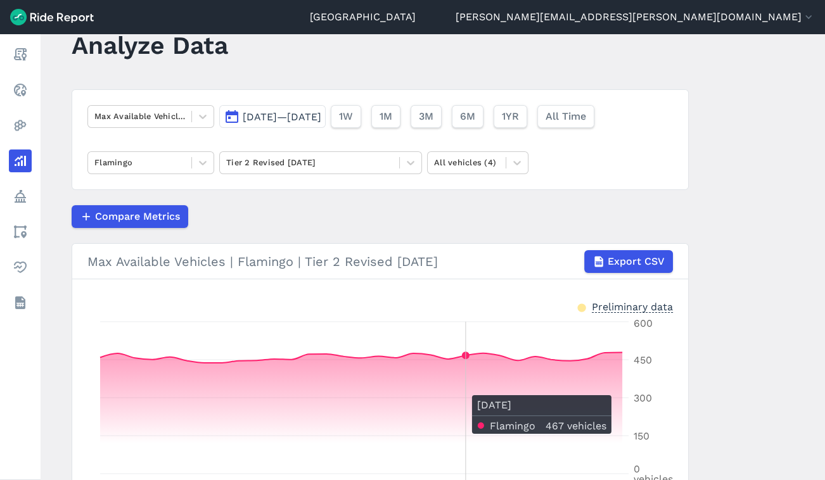
scroll to position [29, 0]
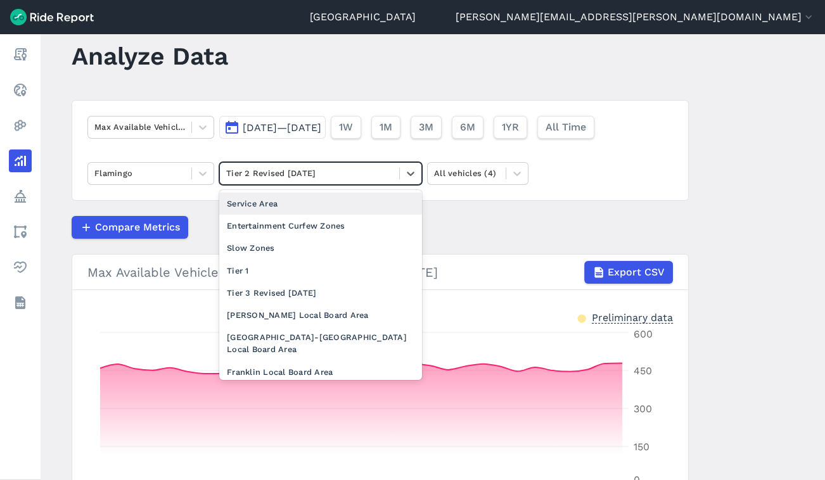
click at [400, 177] on div at bounding box center [411, 174] width 22 height 22
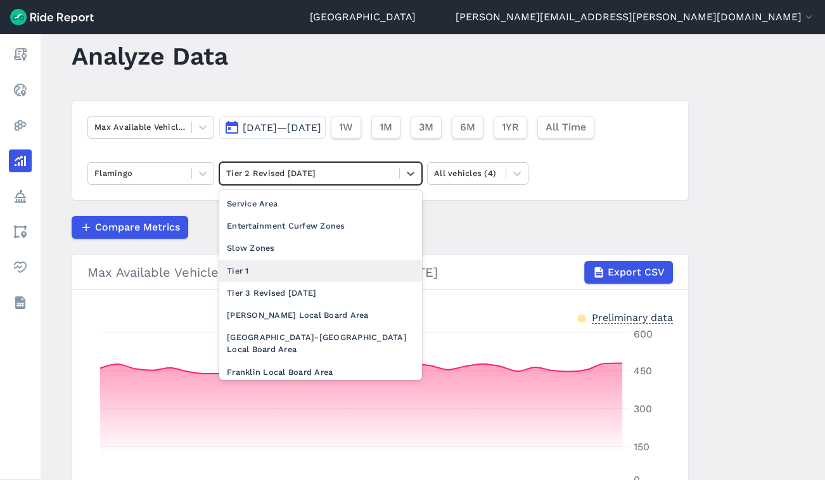
click at [326, 272] on div "Tier 1" at bounding box center [320, 271] width 203 height 22
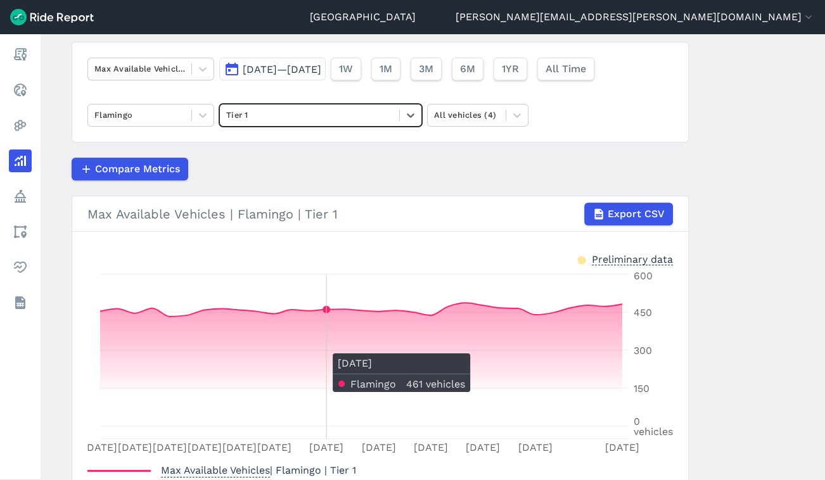
scroll to position [75, 0]
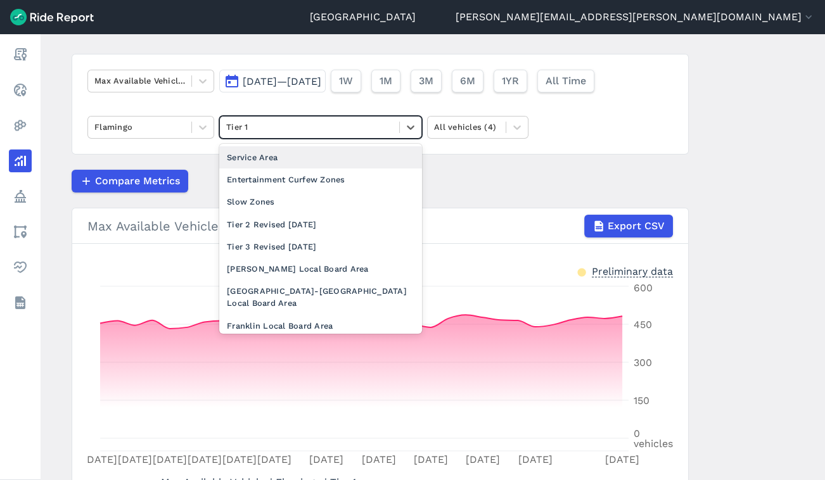
click at [380, 127] on div at bounding box center [309, 127] width 167 height 15
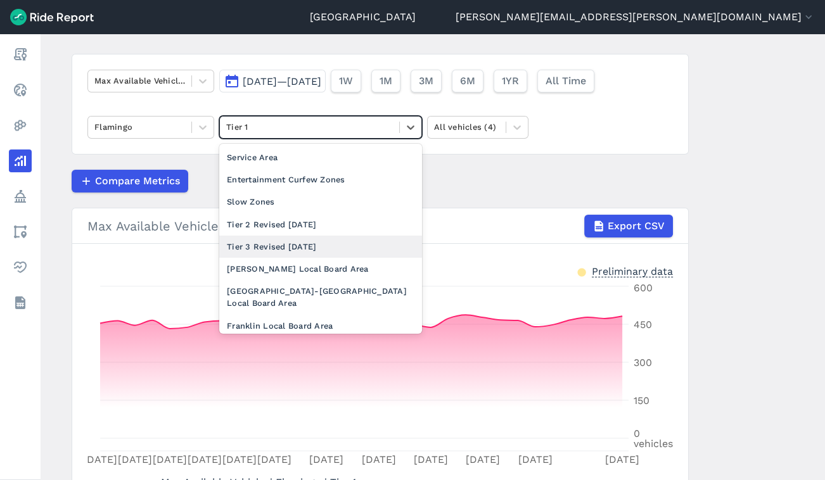
click at [335, 241] on div "Tier 3 Revised [DATE]" at bounding box center [320, 247] width 203 height 22
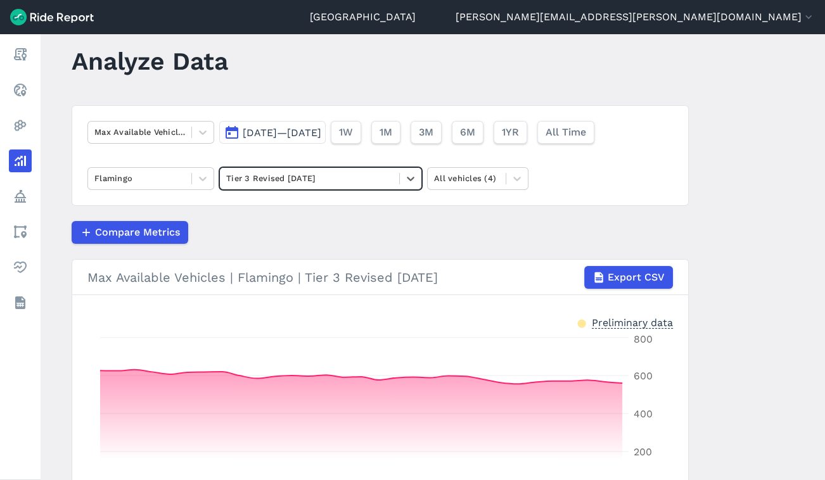
scroll to position [22, 0]
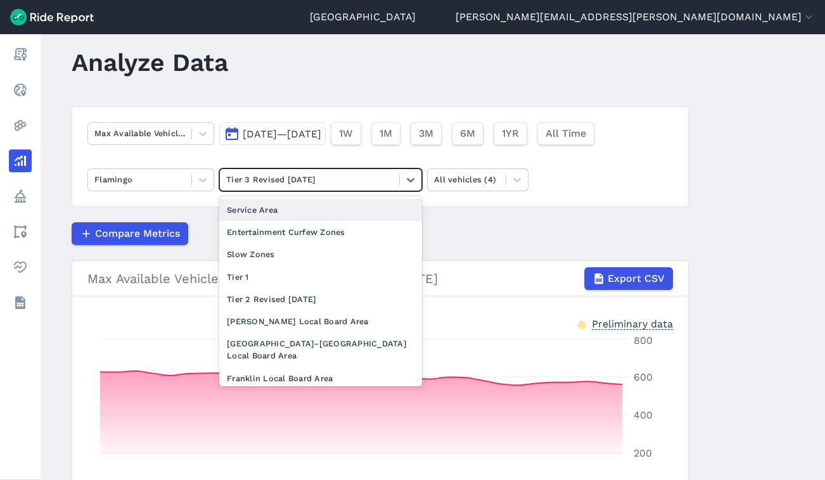
click at [271, 175] on div at bounding box center [309, 179] width 167 height 15
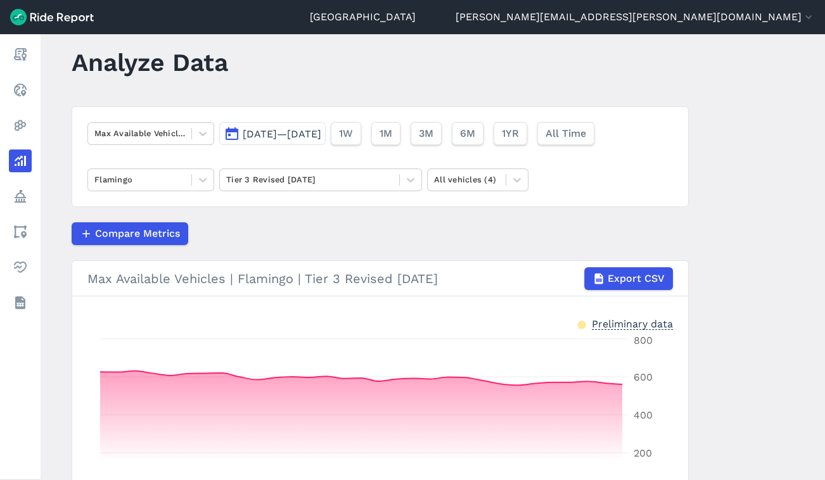
click at [295, 129] on span "[DATE]—[DATE]" at bounding box center [282, 134] width 79 height 12
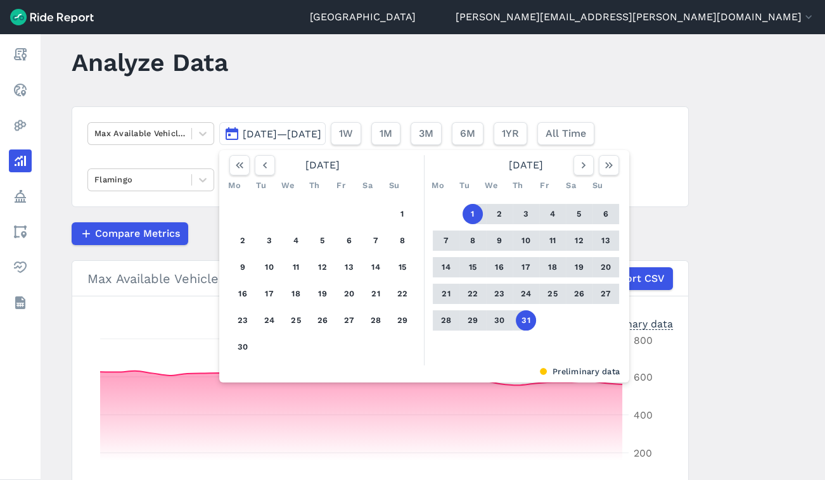
click at [395, 211] on button "1" at bounding box center [402, 214] width 20 height 20
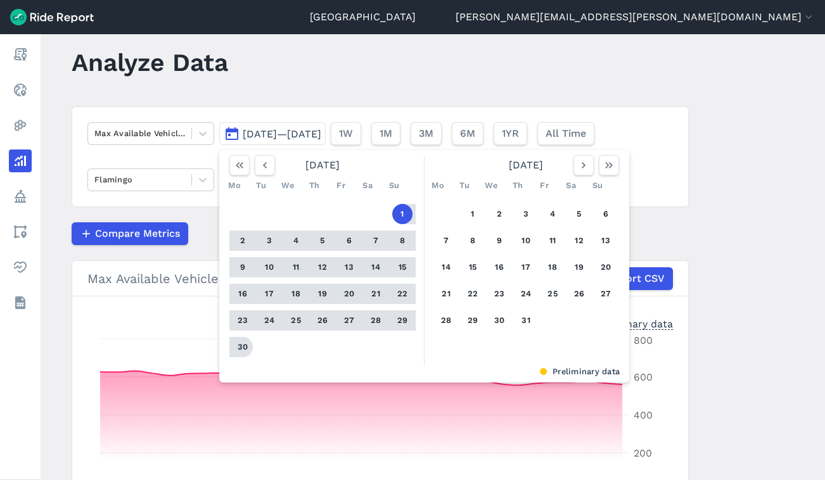
click at [243, 342] on button "30" at bounding box center [243, 347] width 20 height 20
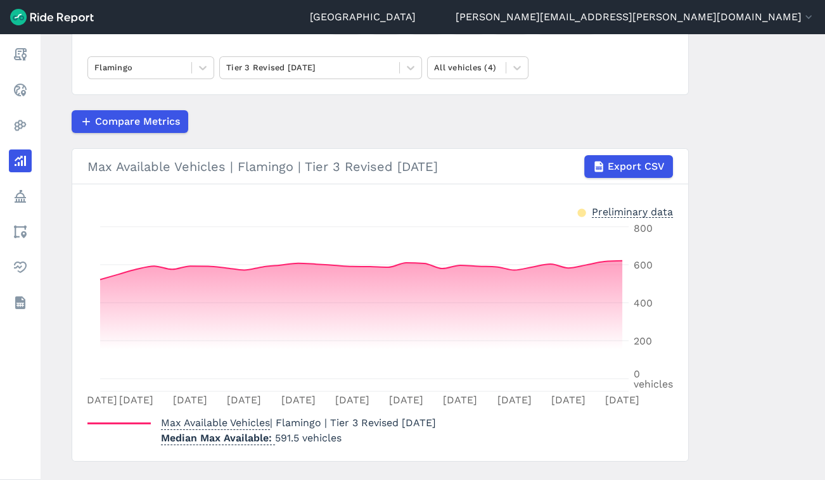
scroll to position [131, 0]
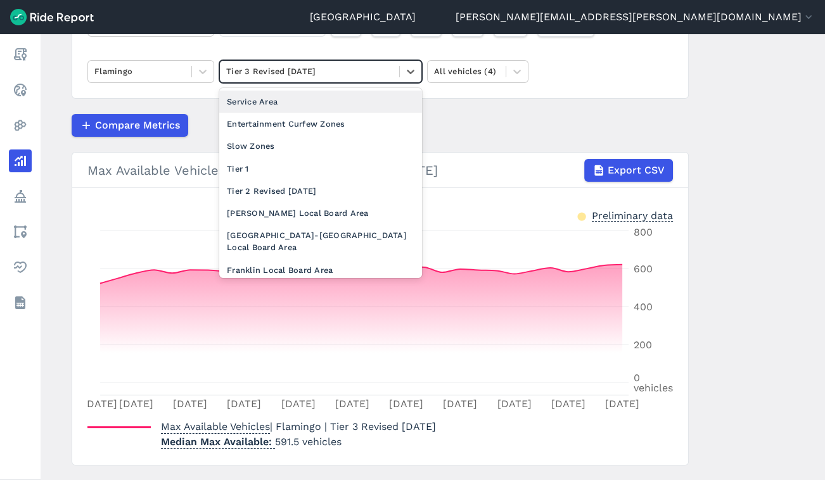
click at [384, 70] on div at bounding box center [309, 71] width 167 height 15
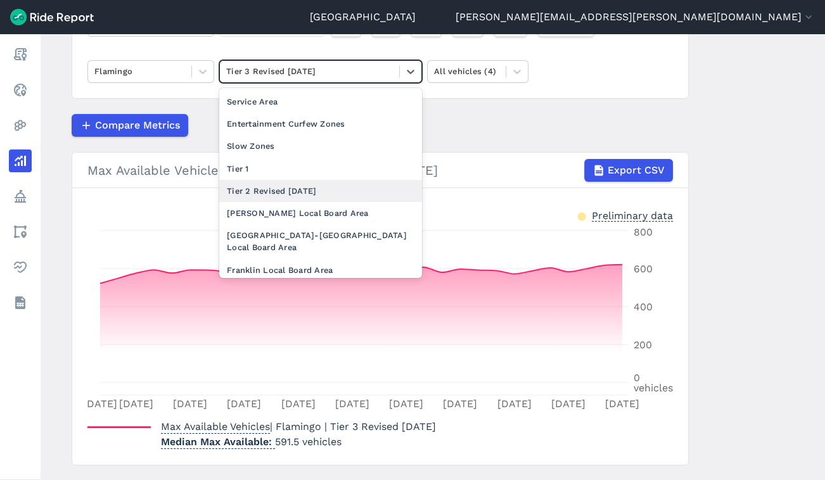
click at [324, 195] on div "Tier 2 Revised [DATE]" at bounding box center [320, 191] width 203 height 22
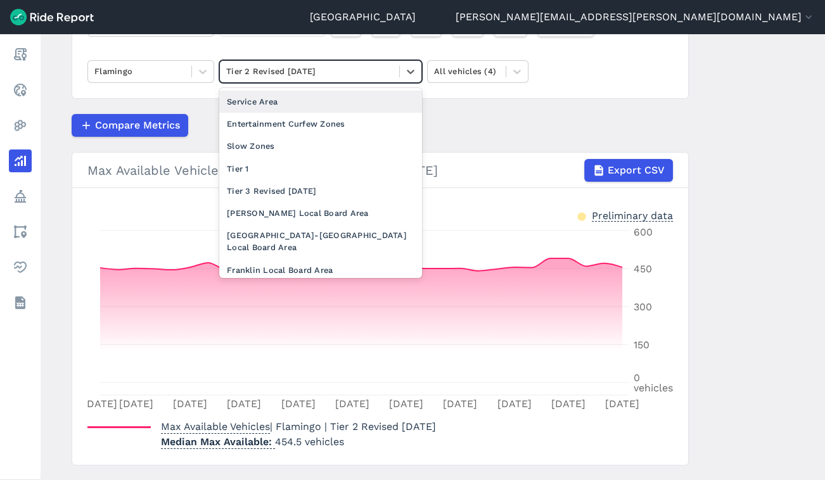
click at [387, 79] on div "Tier 2 Revised [DATE]" at bounding box center [309, 71] width 179 height 20
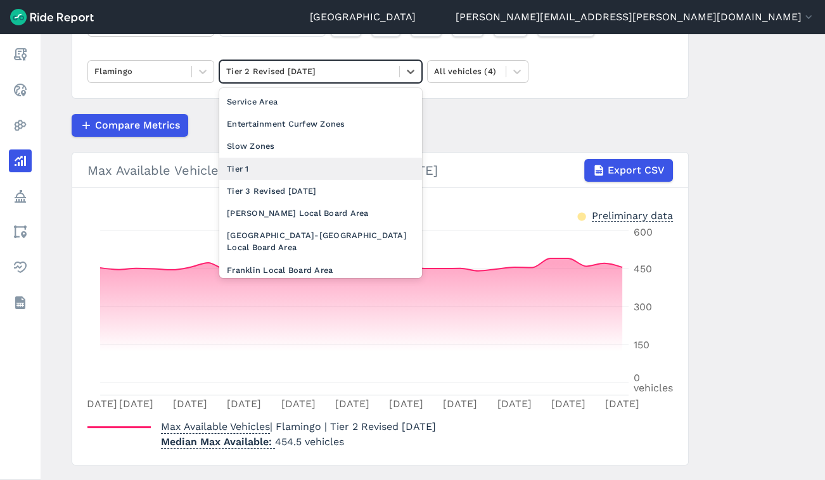
click at [321, 169] on div "Tier 1" at bounding box center [320, 169] width 203 height 22
